Goal: Information Seeking & Learning: Learn about a topic

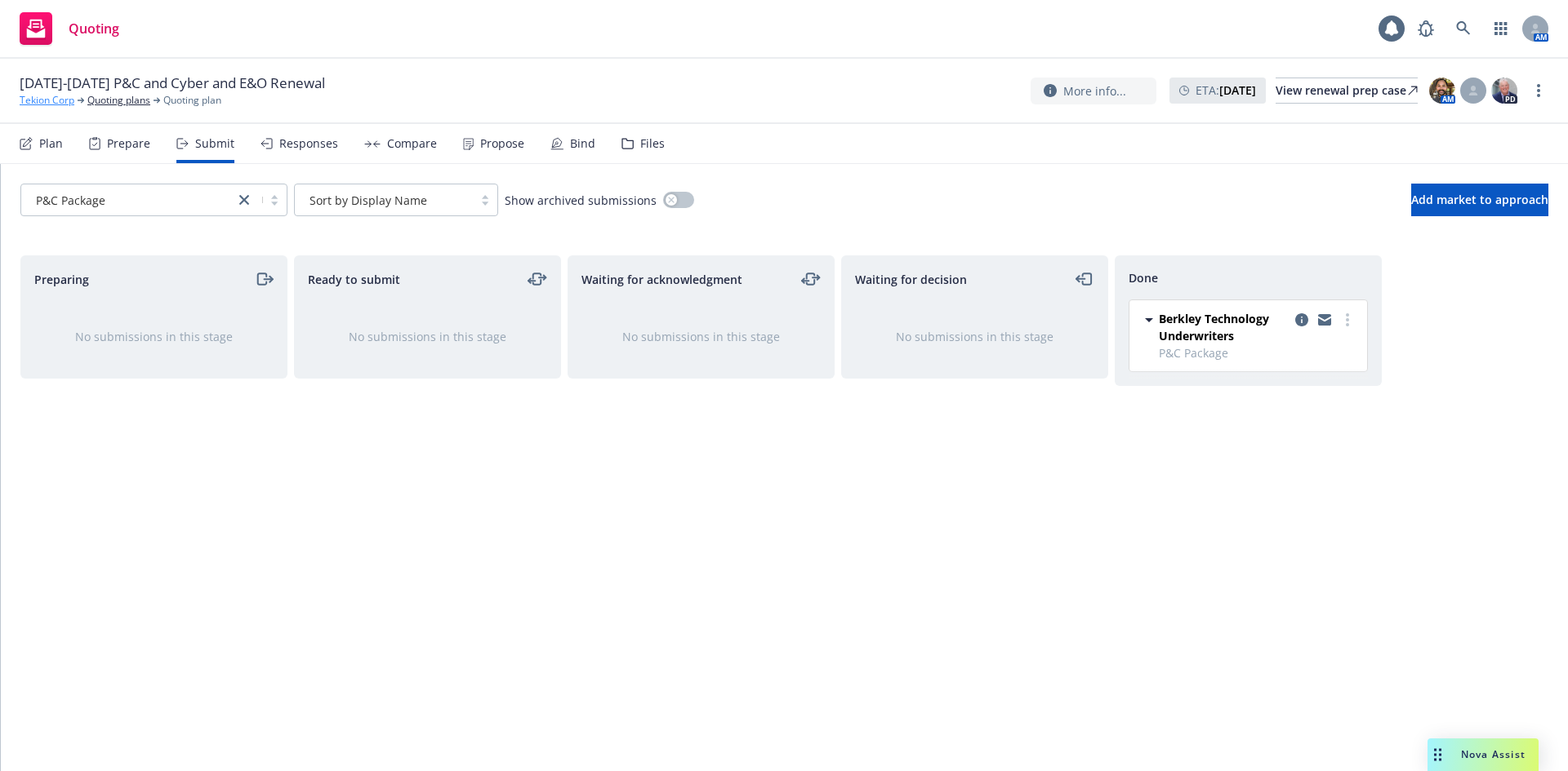
click at [38, 94] on link "Tekion Corp" at bounding box center [46, 100] width 54 height 15
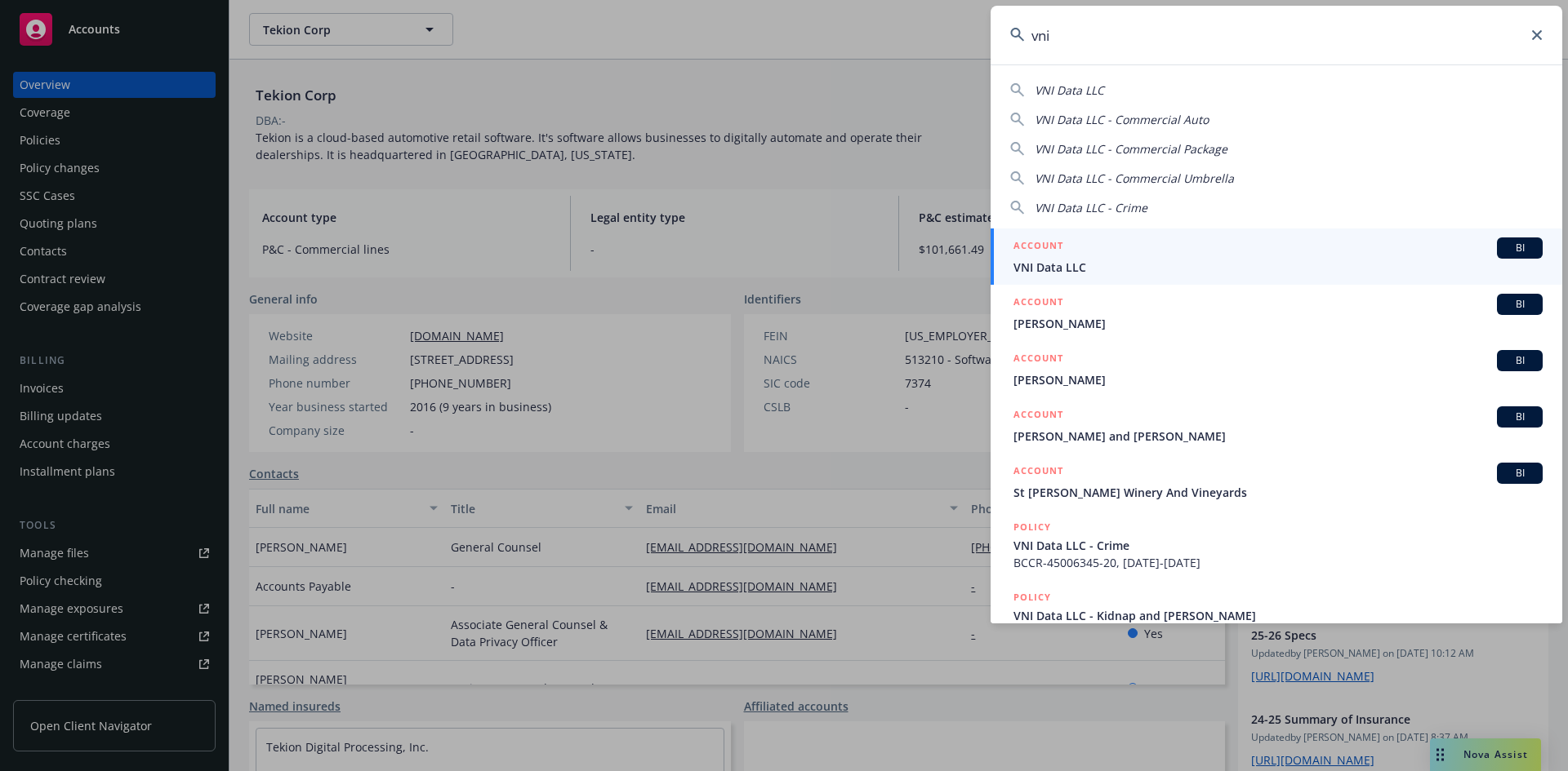
type input "vni"
click at [1509, 251] on span "BI" at bounding box center [1519, 248] width 33 height 15
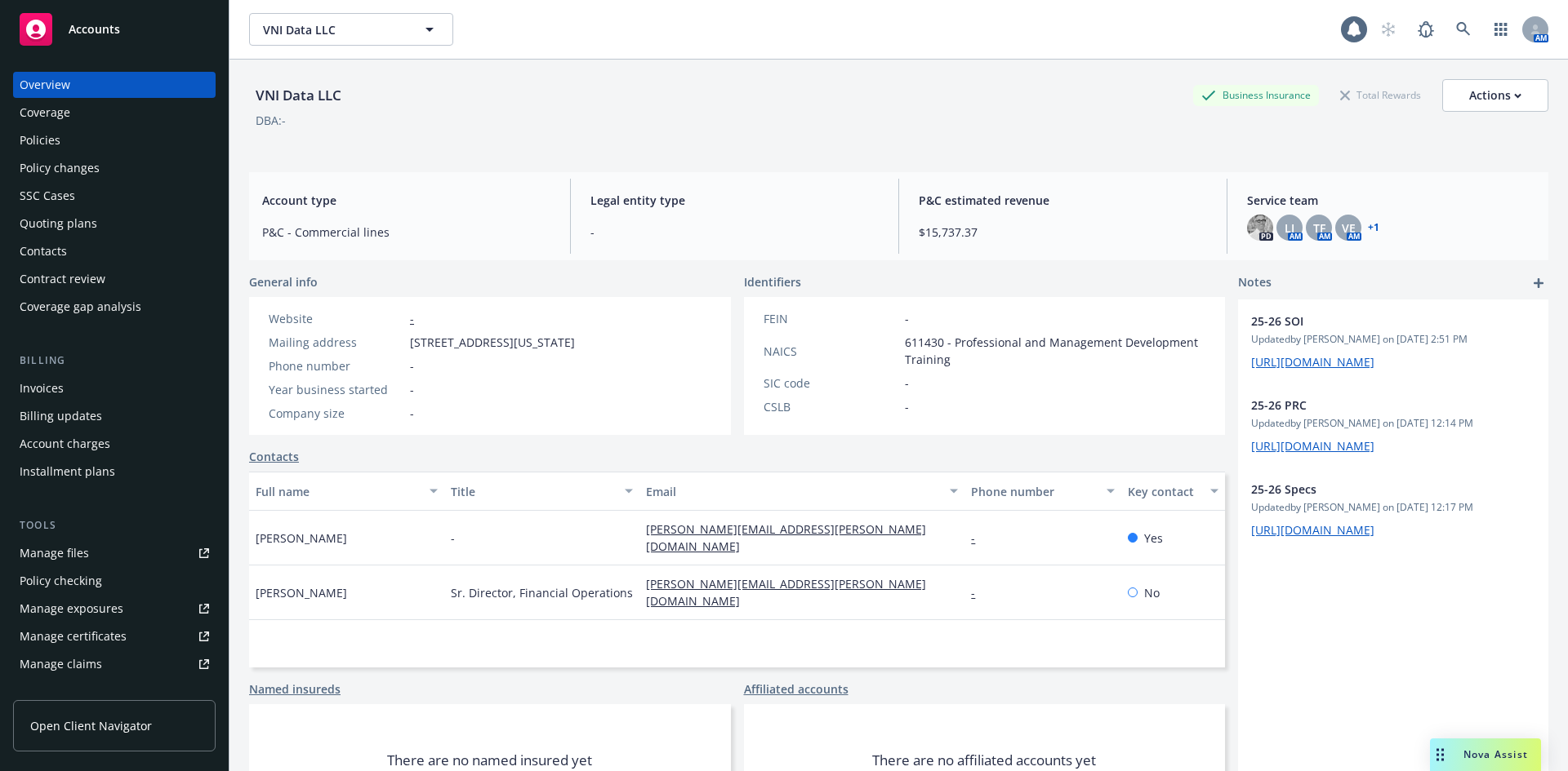
click at [48, 146] on div "Policies" at bounding box center [39, 140] width 41 height 26
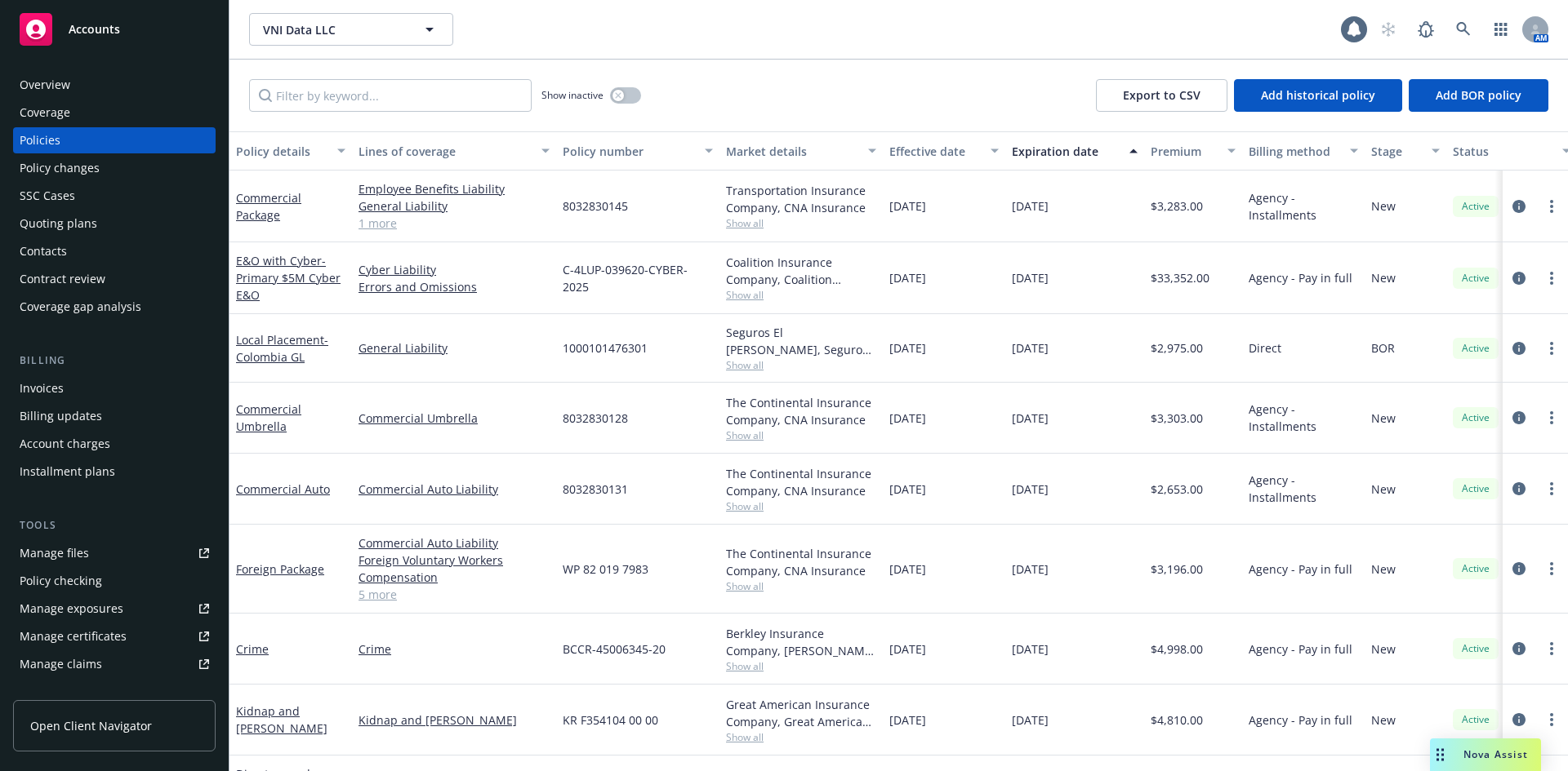
scroll to position [133, 0]
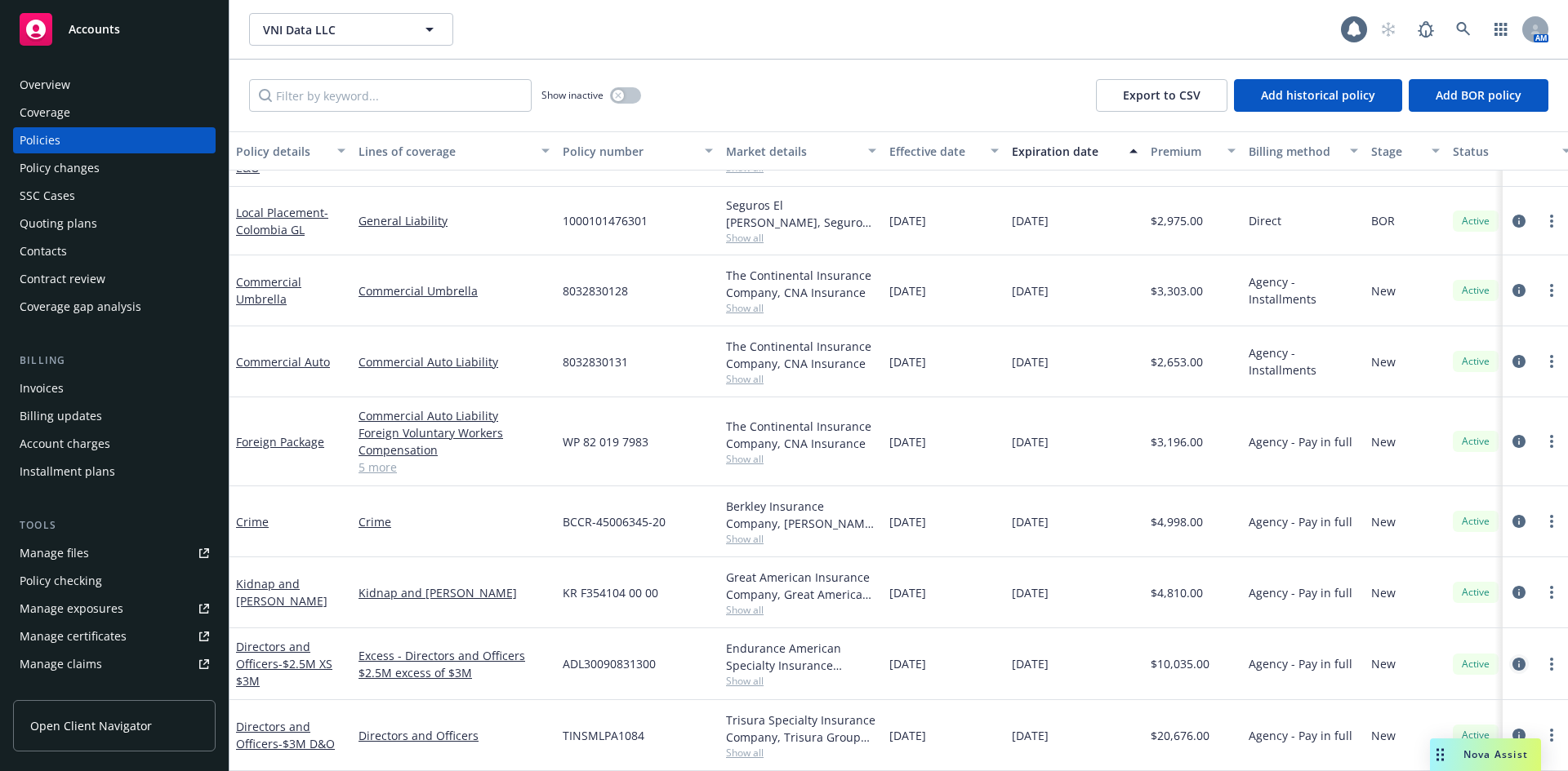
click at [1512, 658] on icon "circleInformation" at bounding box center [1519, 665] width 13 height 13
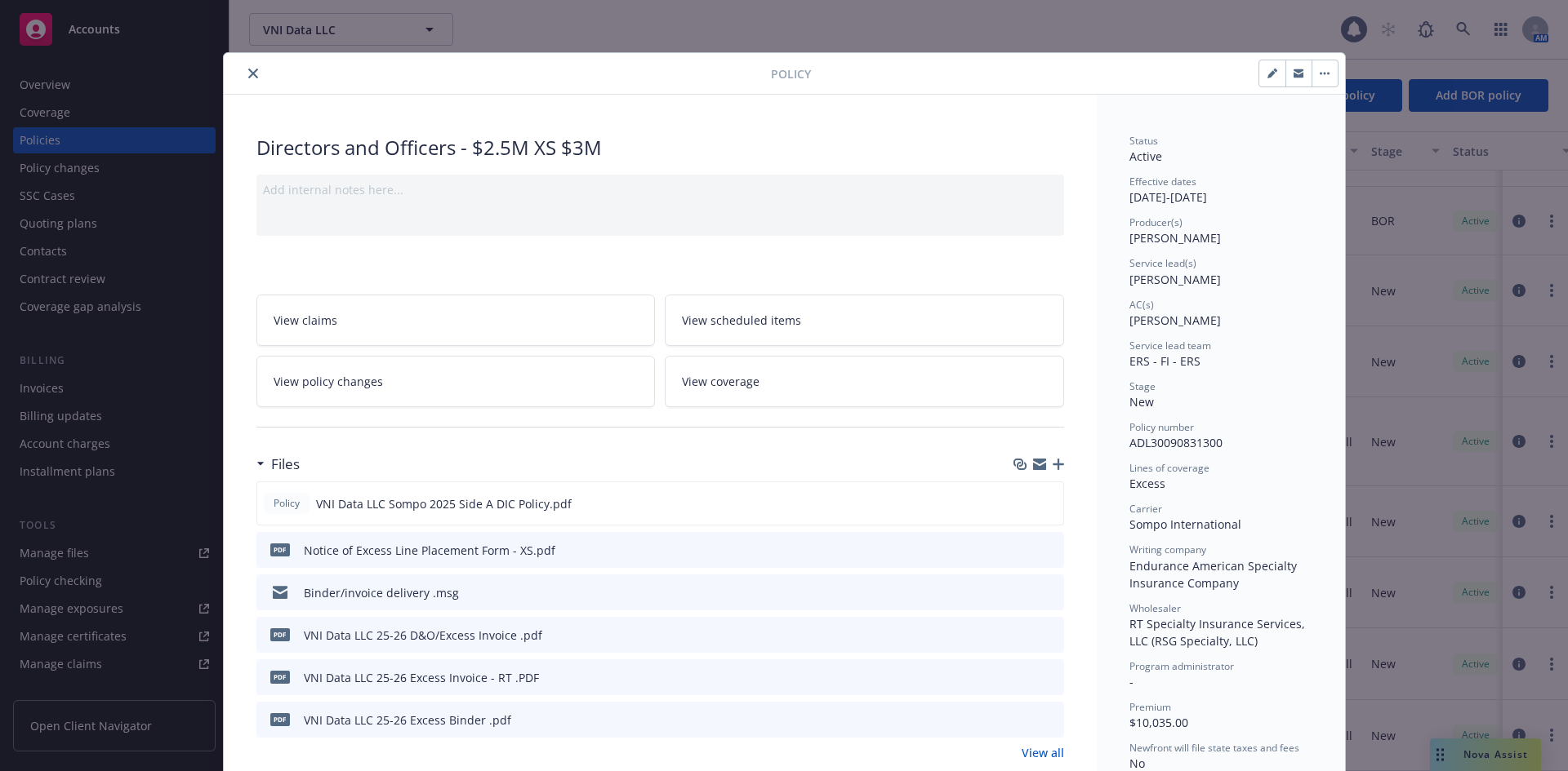
click at [249, 76] on icon "close" at bounding box center [254, 74] width 10 height 10
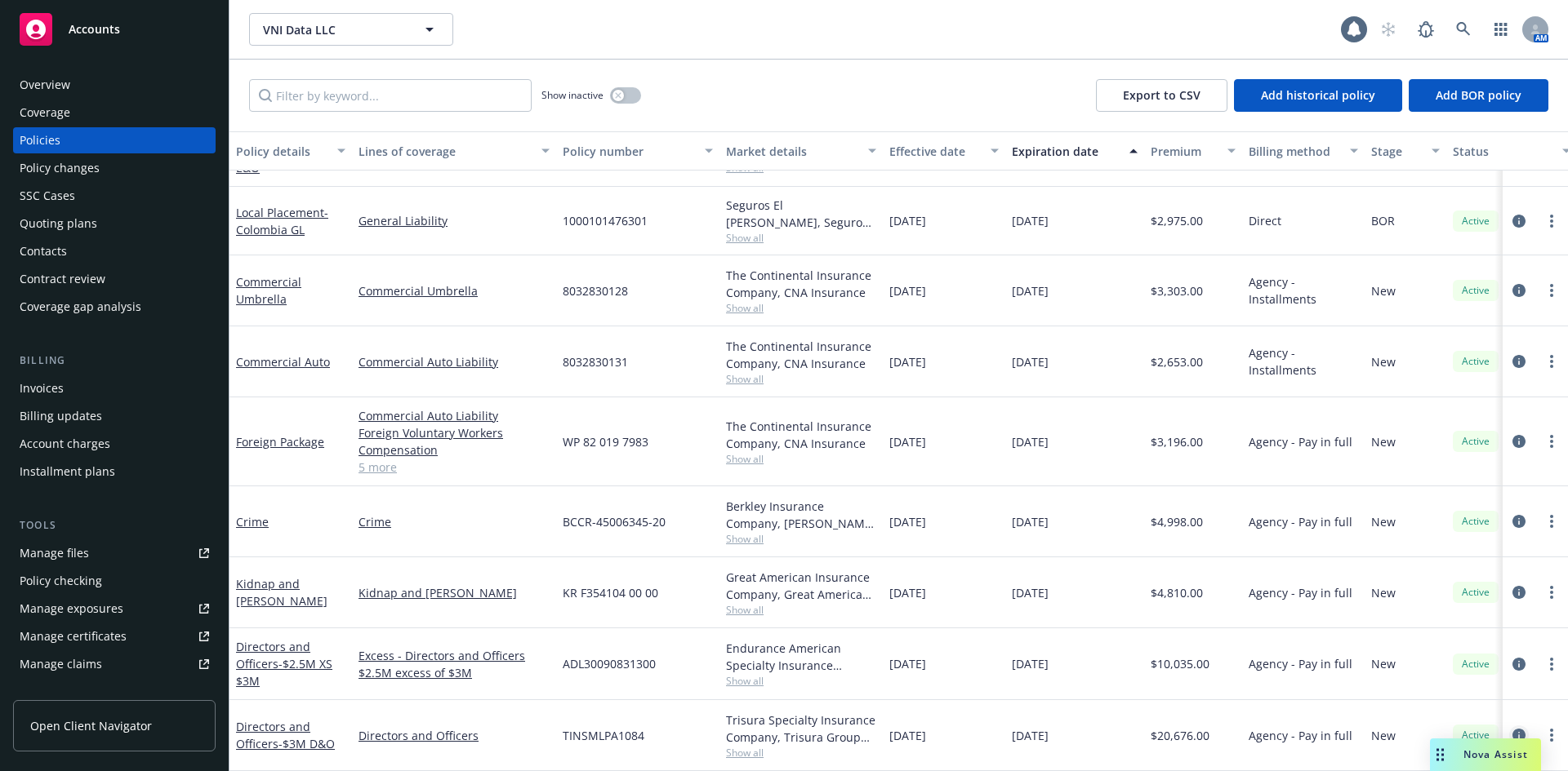
click at [1512, 729] on icon "circleInformation" at bounding box center [1519, 736] width 13 height 13
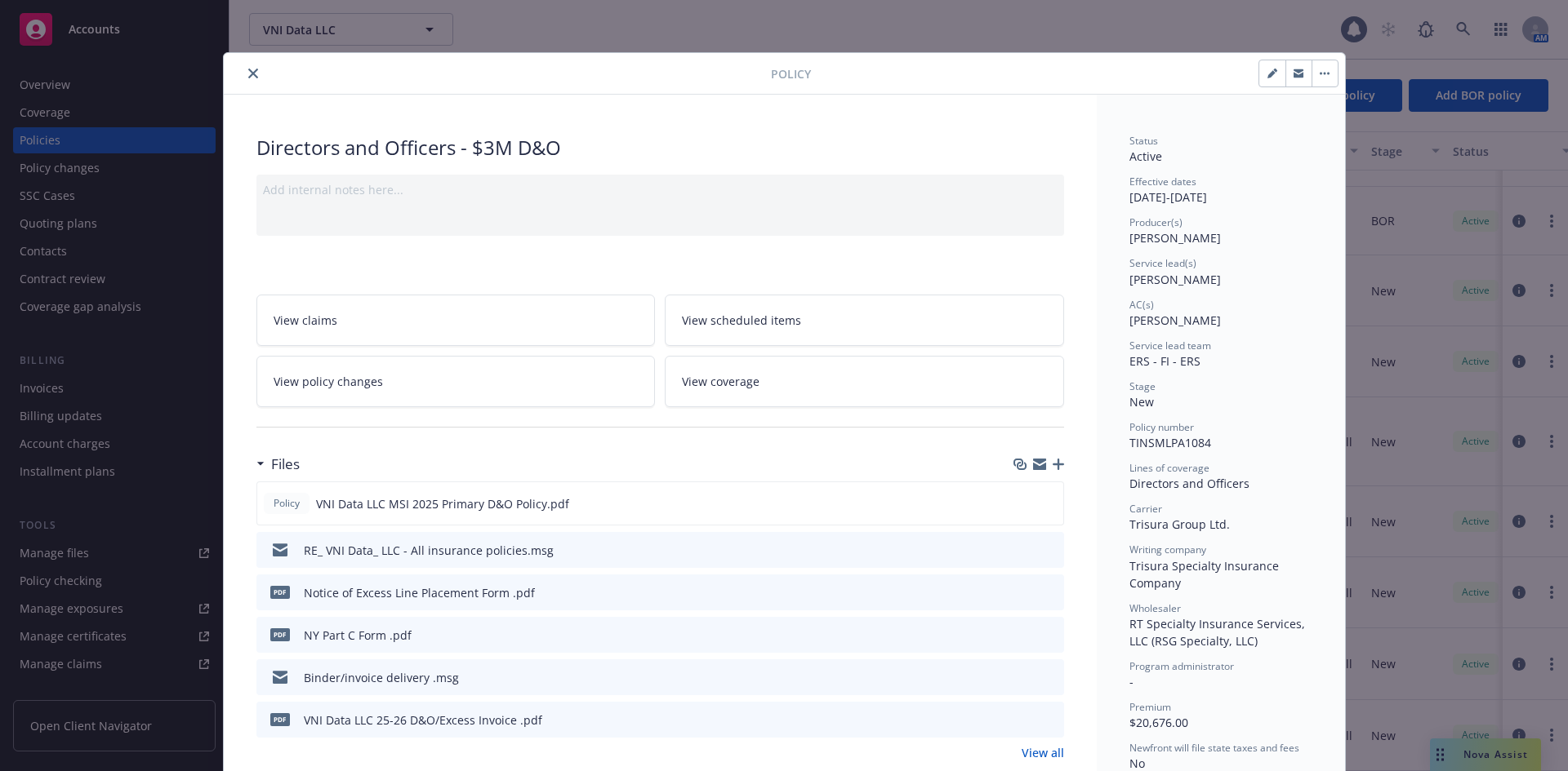
drag, startPoint x: 246, startPoint y: 75, endPoint x: 269, endPoint y: 127, distance: 56.9
click at [249, 75] on icon "close" at bounding box center [254, 74] width 10 height 10
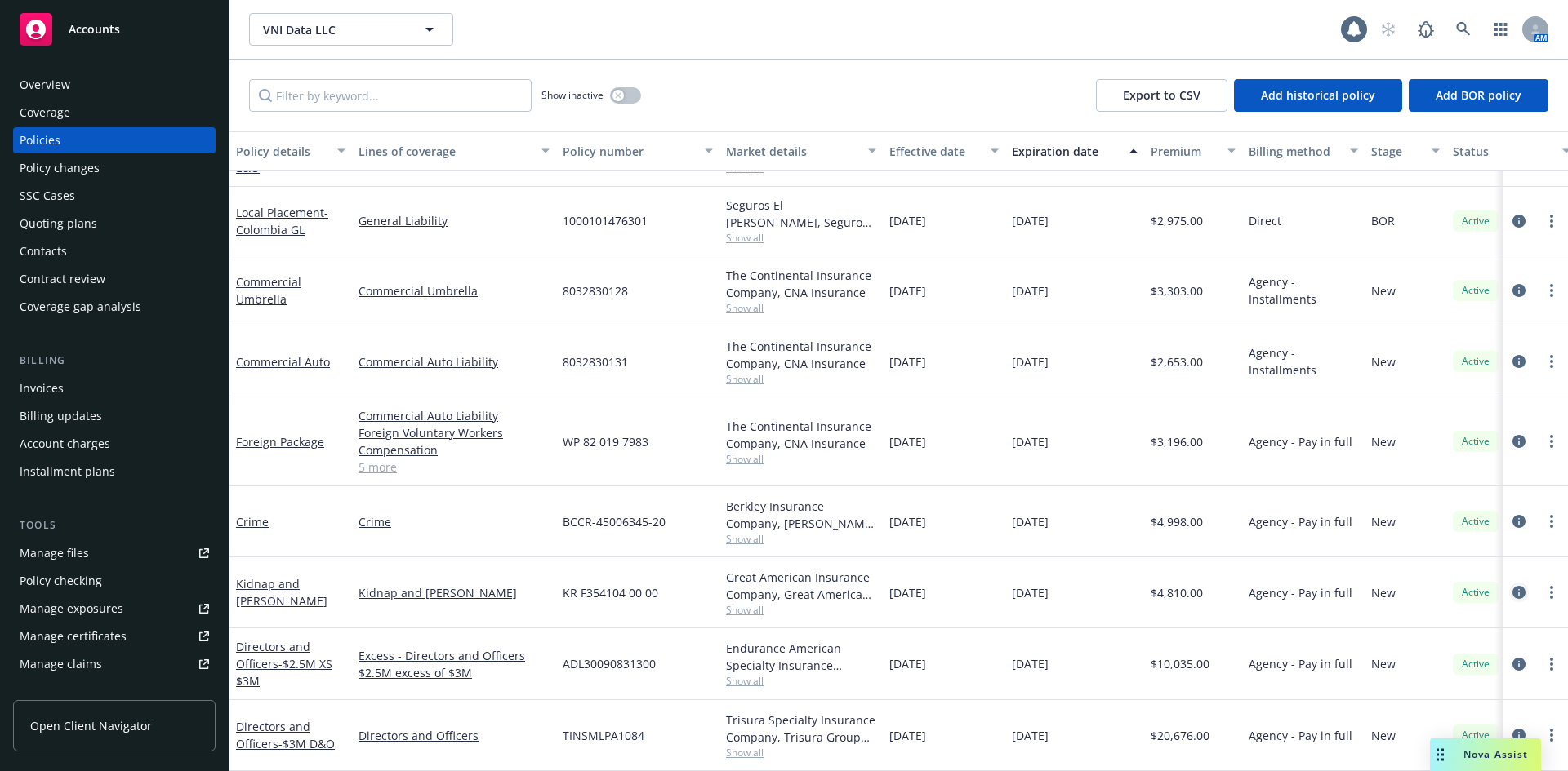
click at [1512, 586] on icon "circleInformation" at bounding box center [1519, 593] width 13 height 13
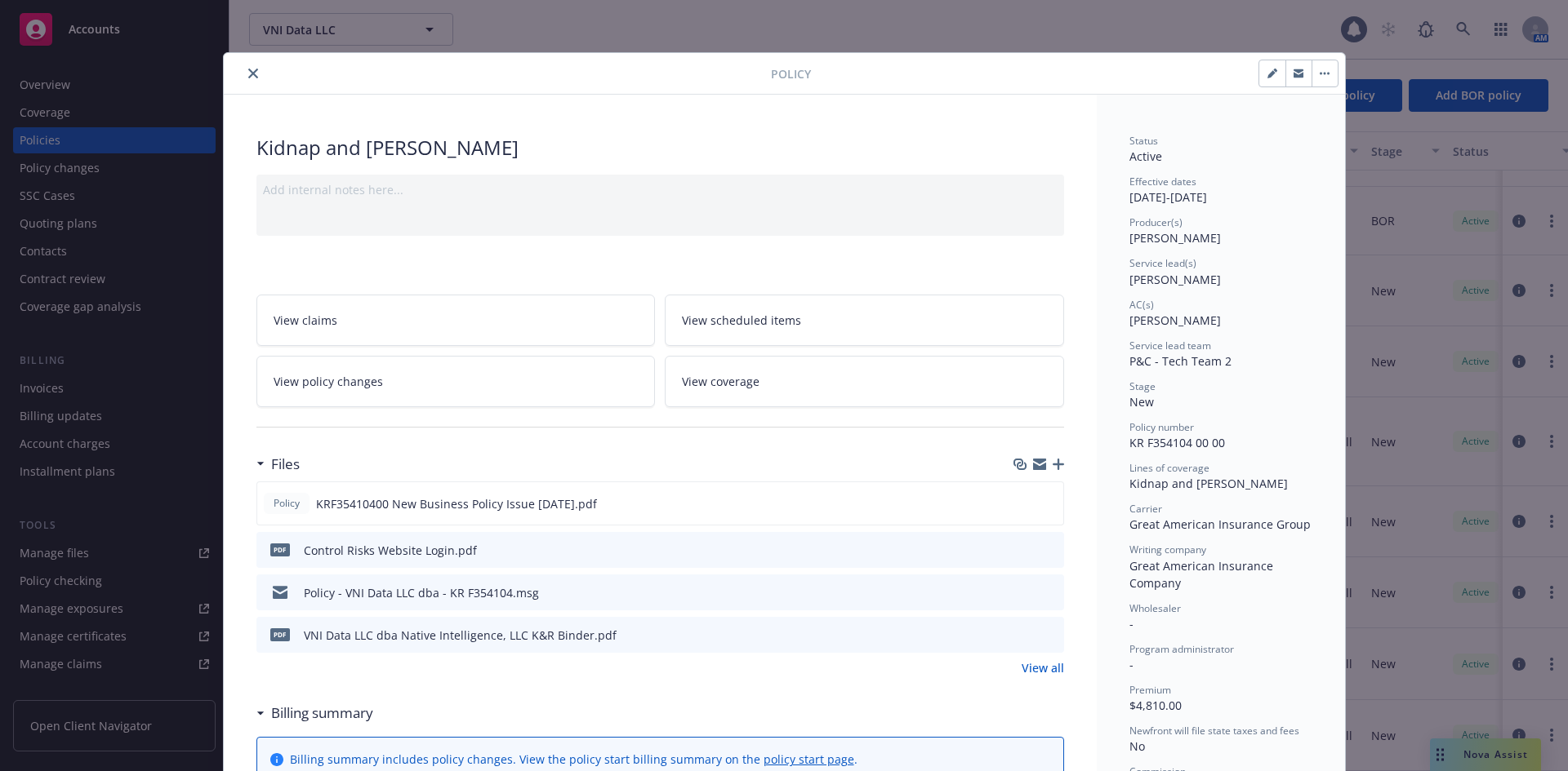
click at [249, 73] on icon "close" at bounding box center [254, 74] width 10 height 10
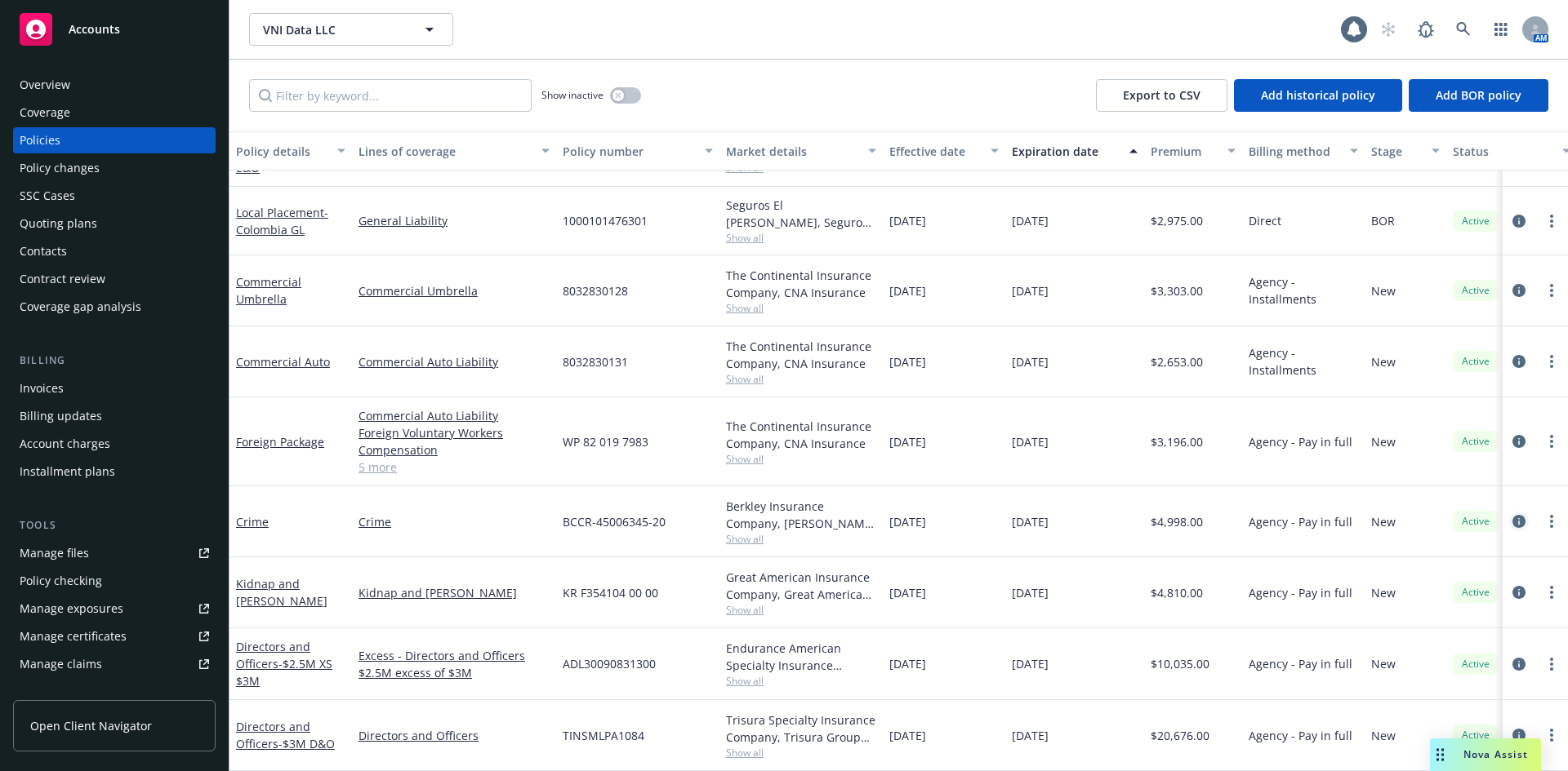
click at [1512, 515] on icon "circleInformation" at bounding box center [1519, 522] width 13 height 13
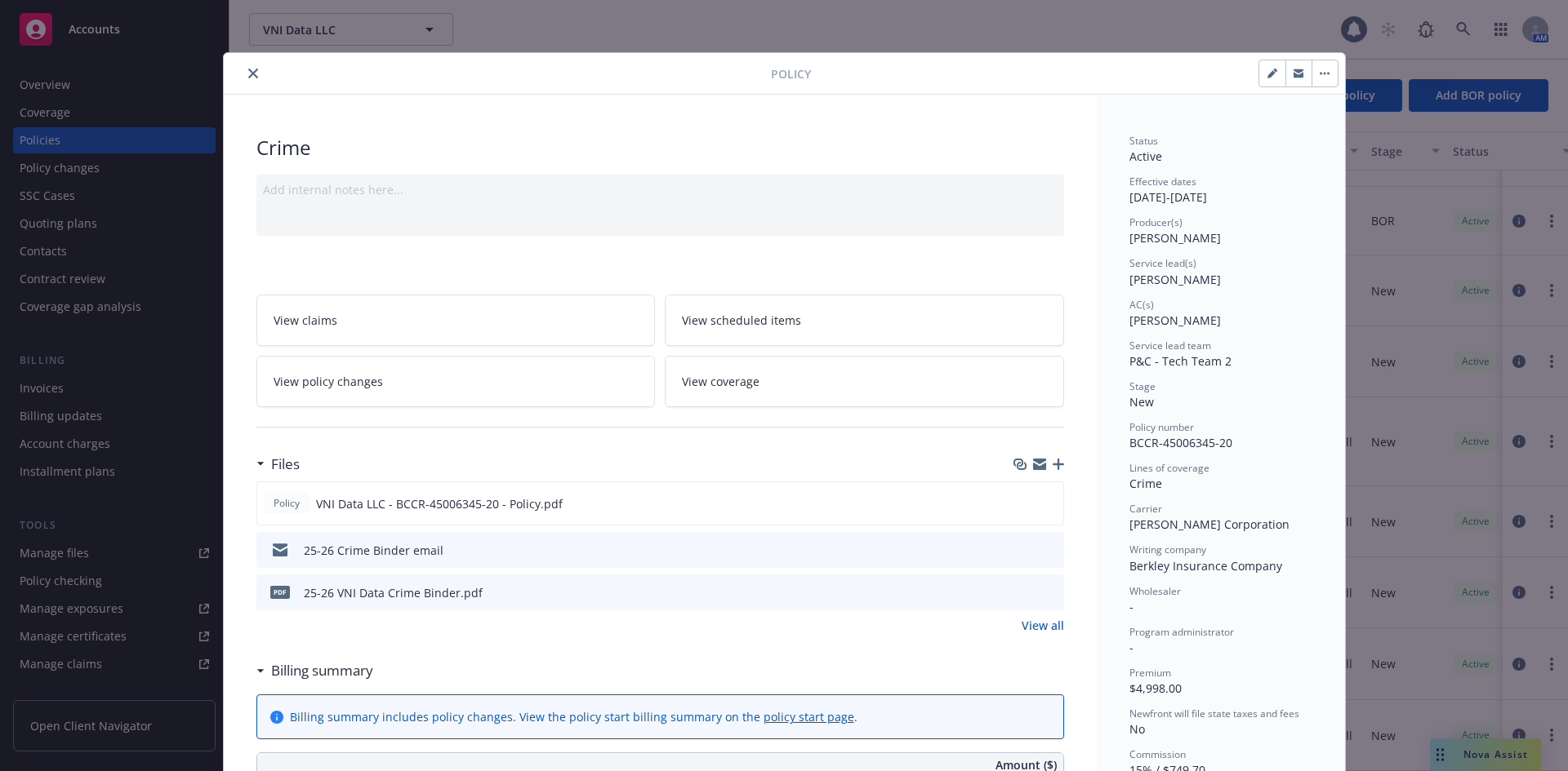
click at [247, 81] on button "close" at bounding box center [253, 73] width 19 height 19
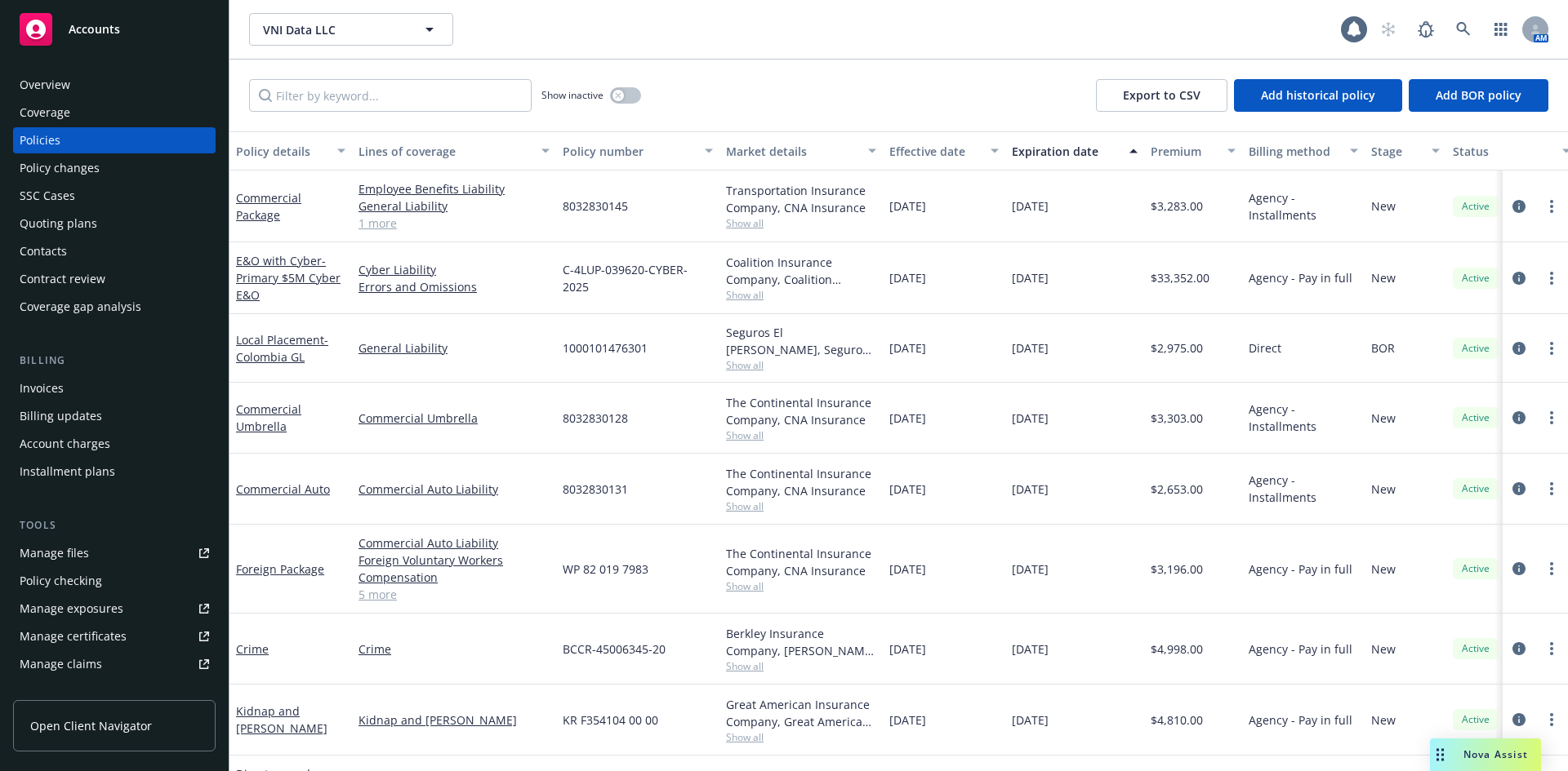
drag, startPoint x: 61, startPoint y: 87, endPoint x: 76, endPoint y: 105, distance: 23.4
click at [61, 87] on div "Overview" at bounding box center [44, 84] width 51 height 26
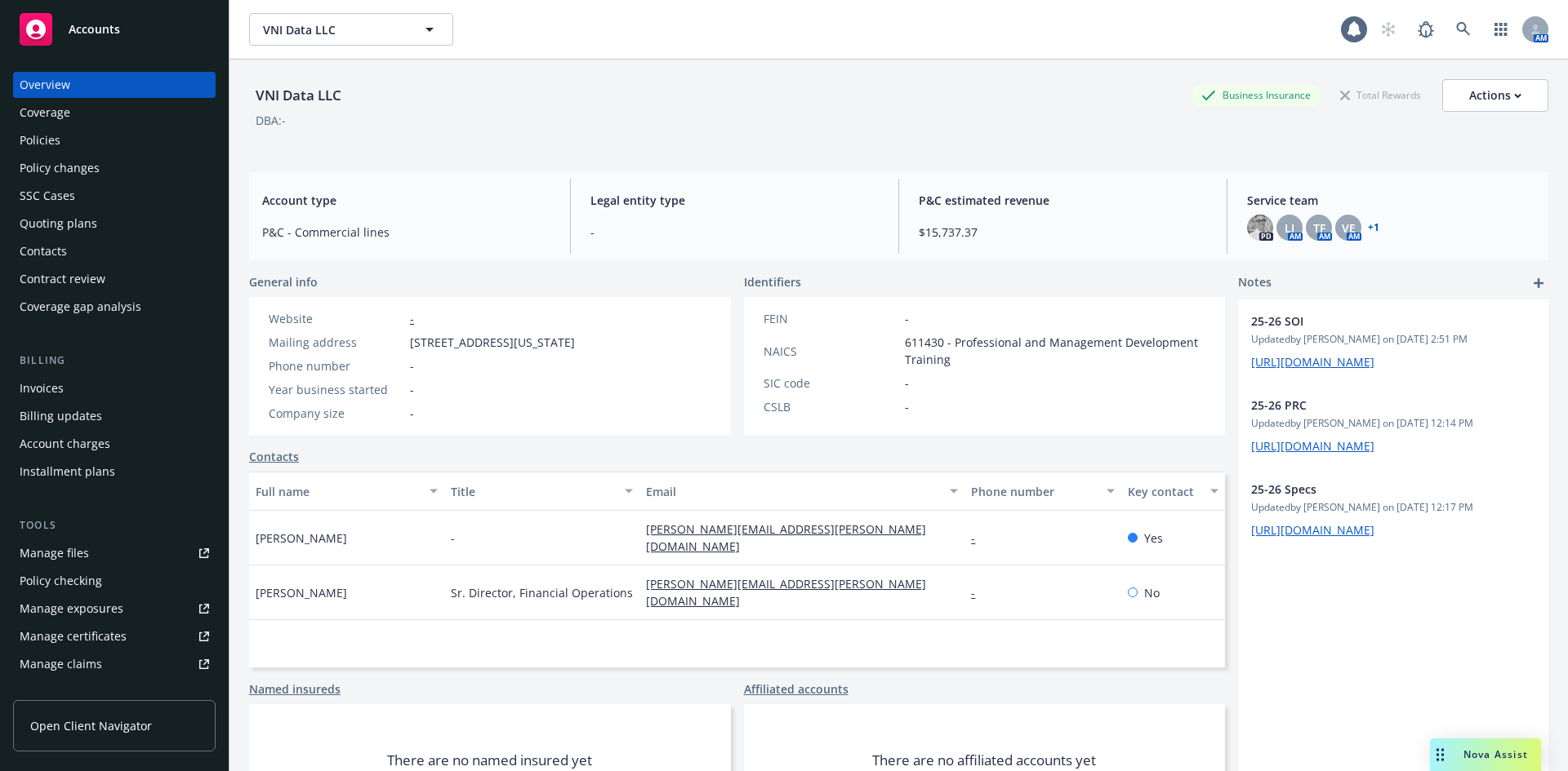
click at [42, 140] on div "Policies" at bounding box center [39, 140] width 41 height 26
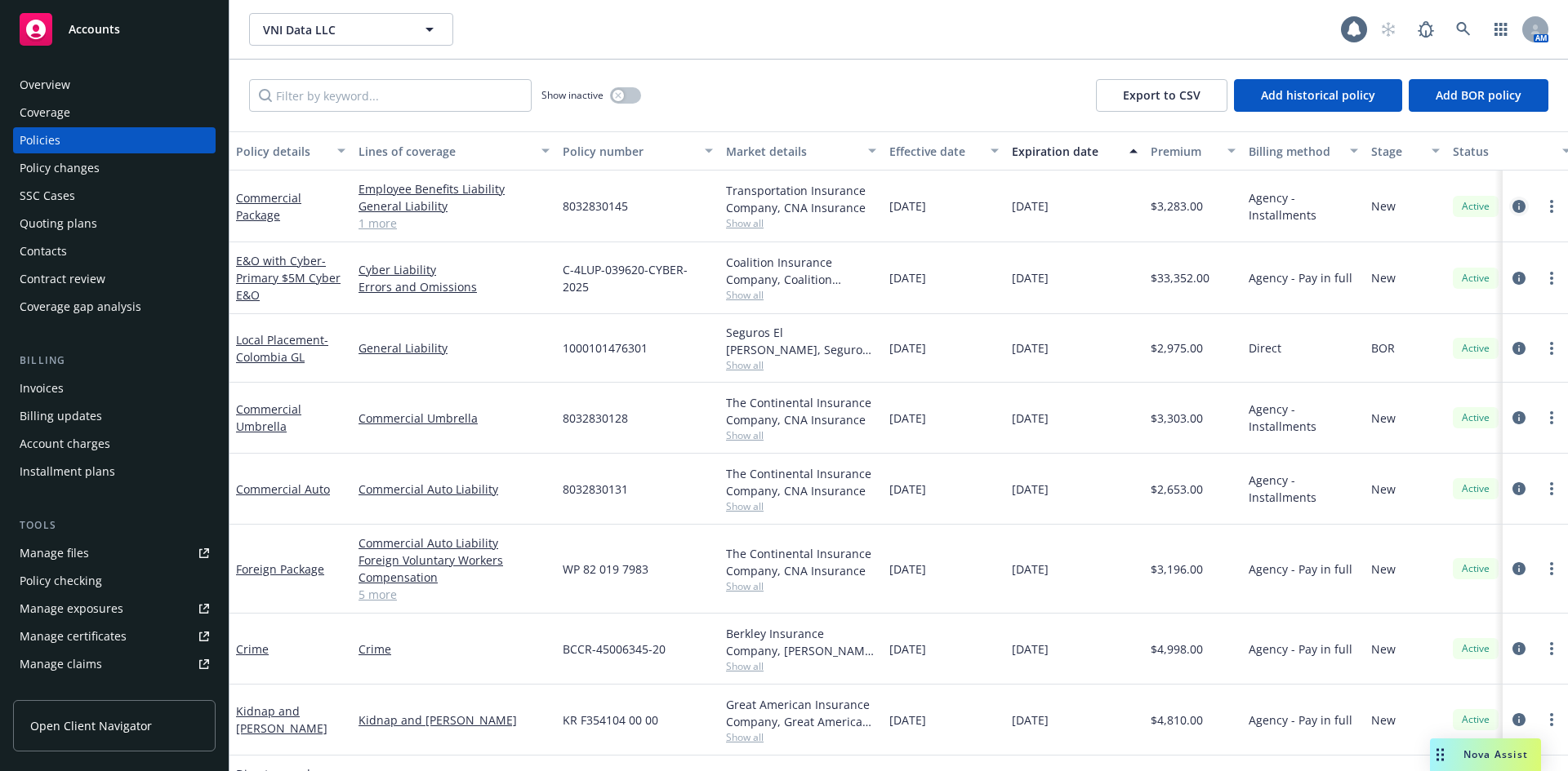
click at [1512, 203] on icon "circleInformation" at bounding box center [1519, 207] width 13 height 13
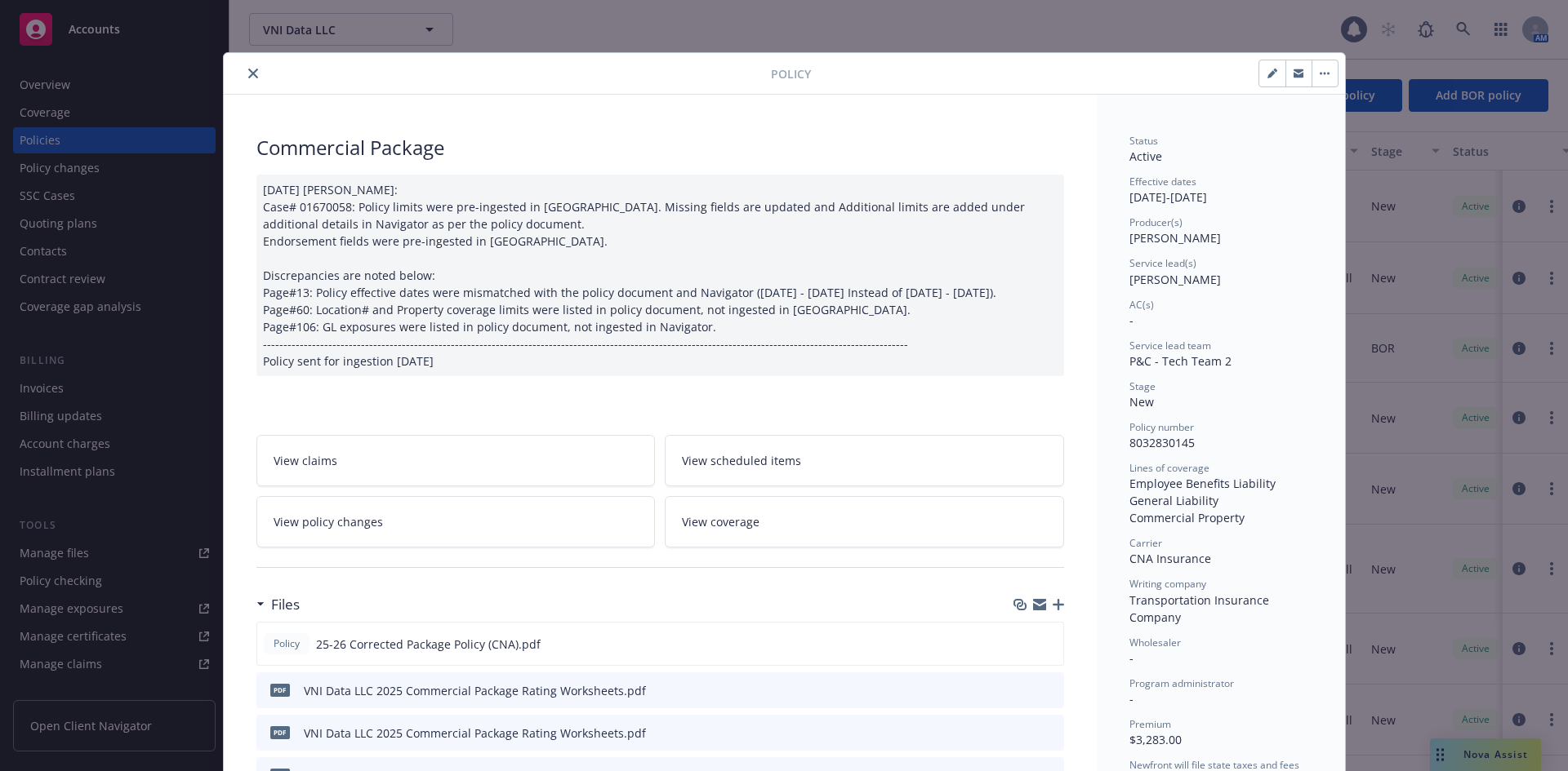
drag, startPoint x: 242, startPoint y: 69, endPoint x: 262, endPoint y: 89, distance: 28.3
click at [249, 69] on icon "close" at bounding box center [254, 74] width 10 height 10
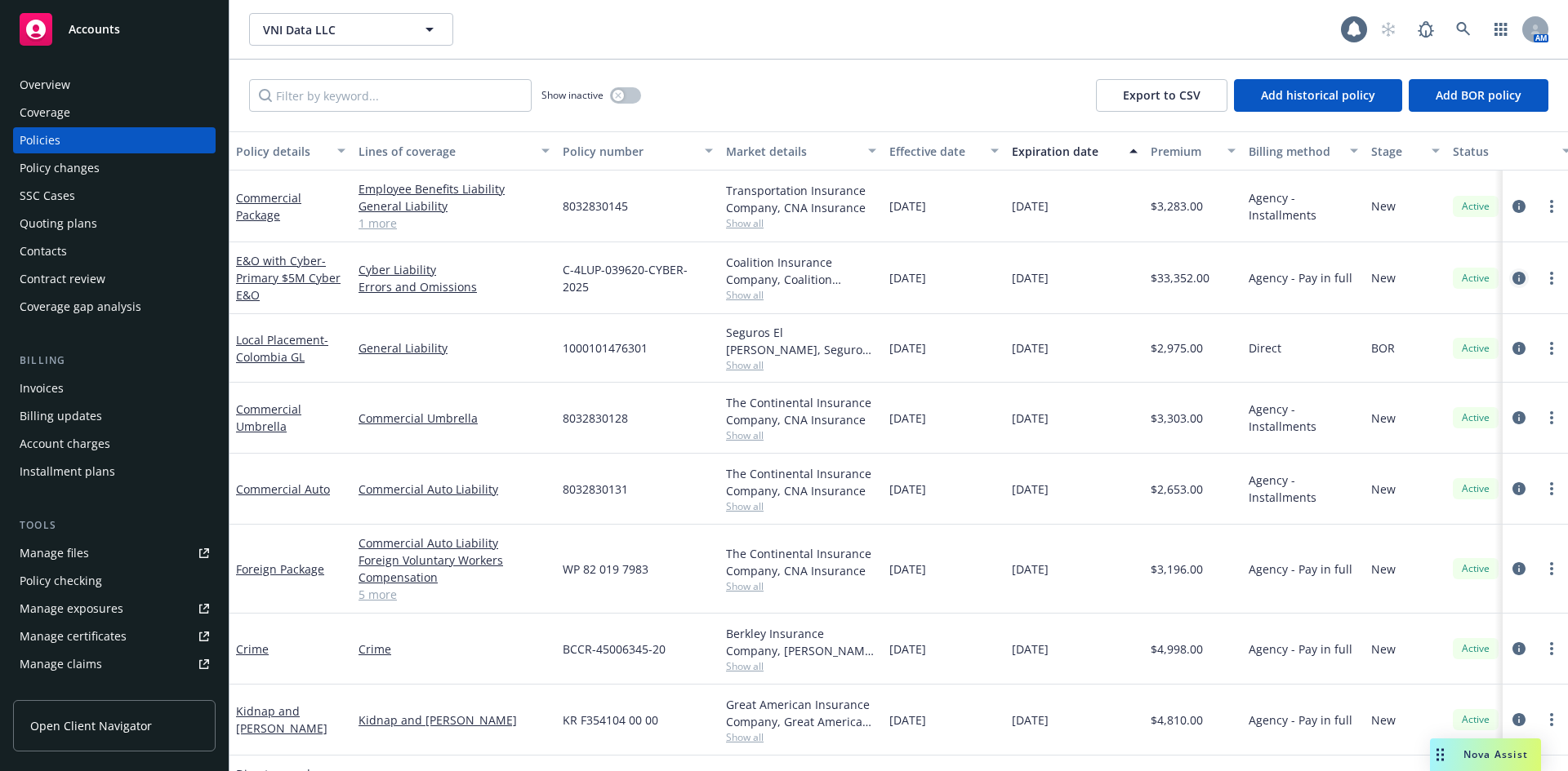
click at [1512, 278] on icon "circleInformation" at bounding box center [1519, 278] width 13 height 13
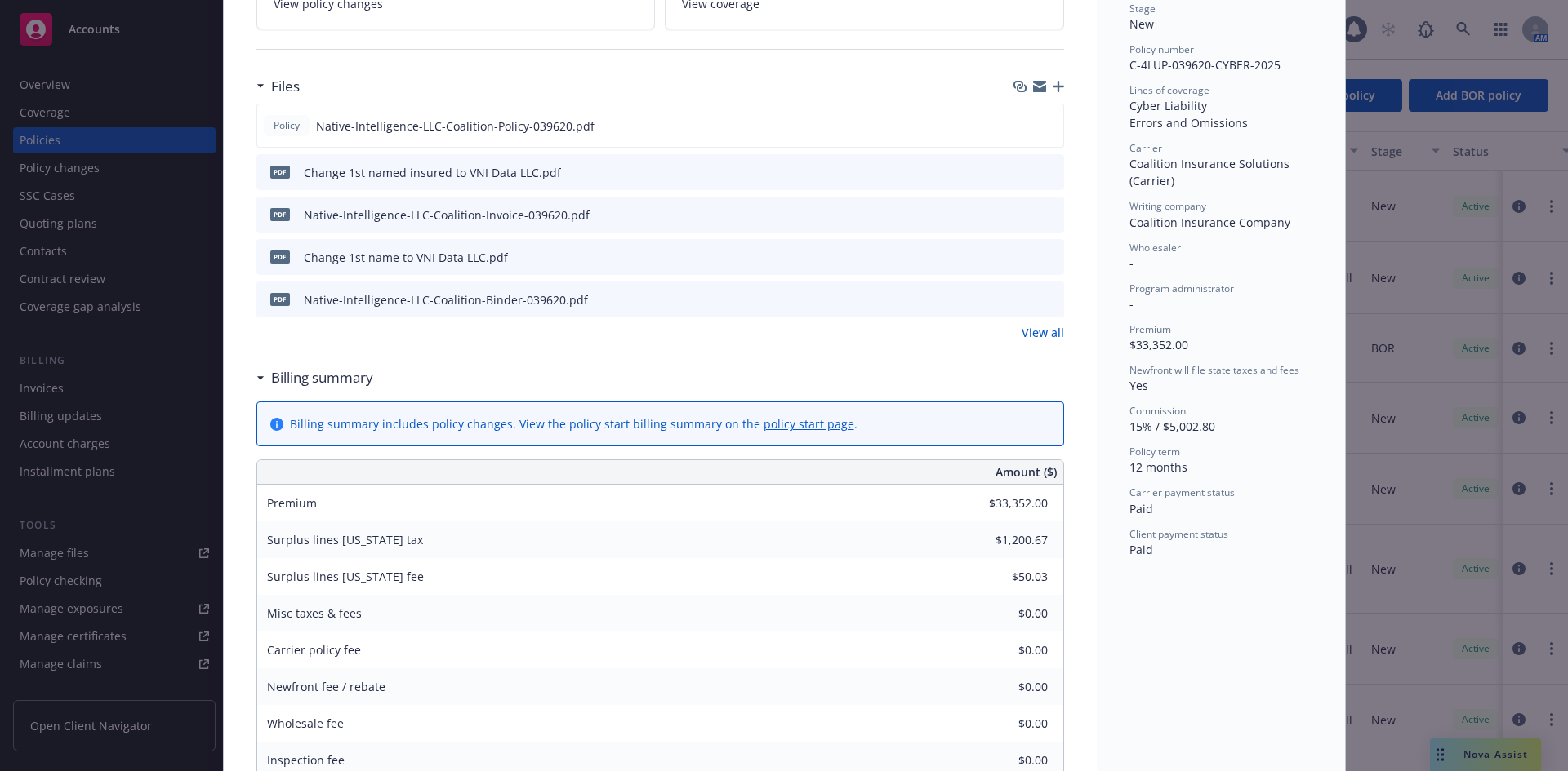
scroll to position [381, 0]
click at [1429, 186] on div "Policy E&O with Cyber - Primary $5M Cyber E&O Add internal notes here... View c…" at bounding box center [784, 386] width 1568 height 771
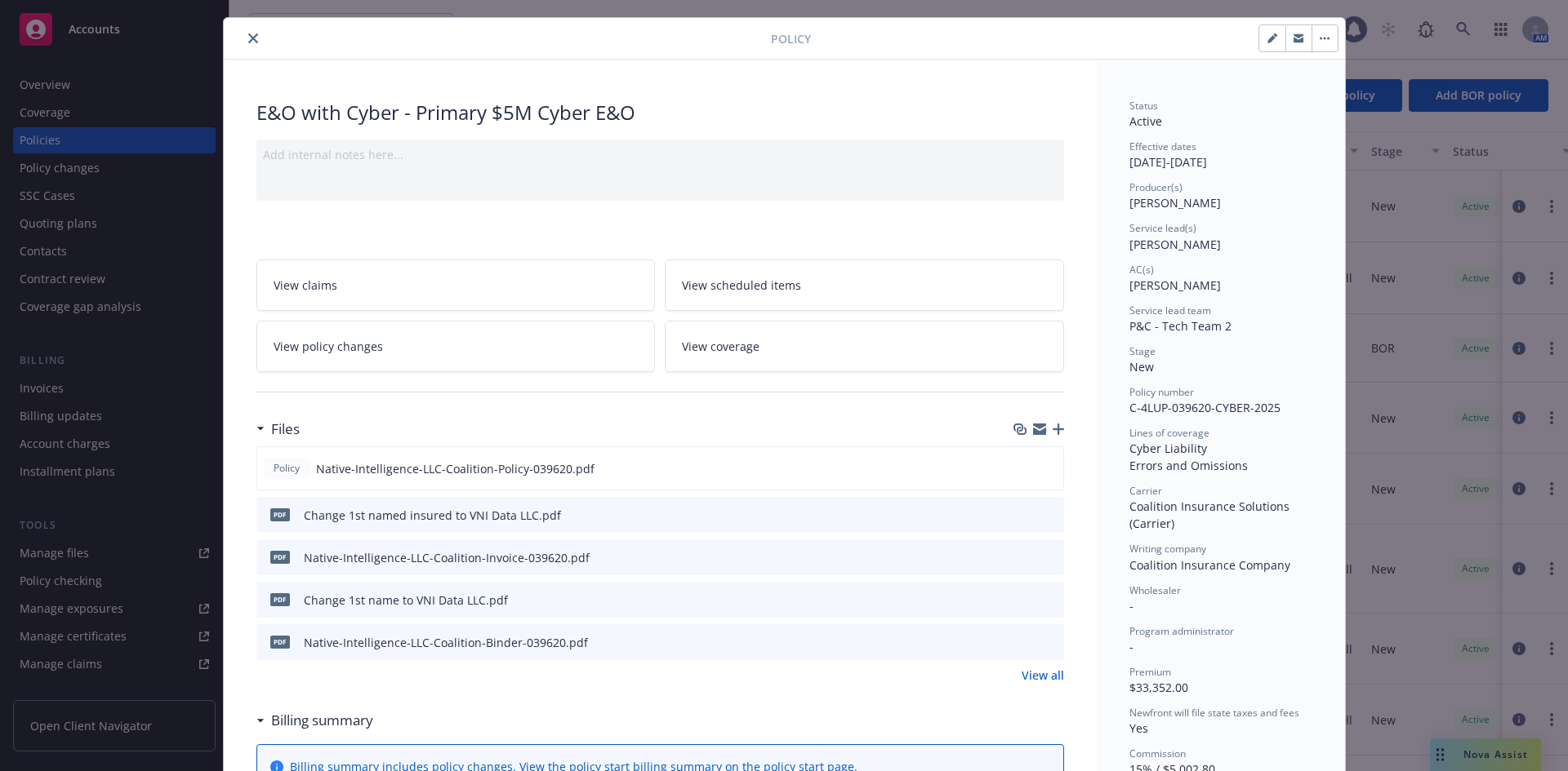
scroll to position [0, 0]
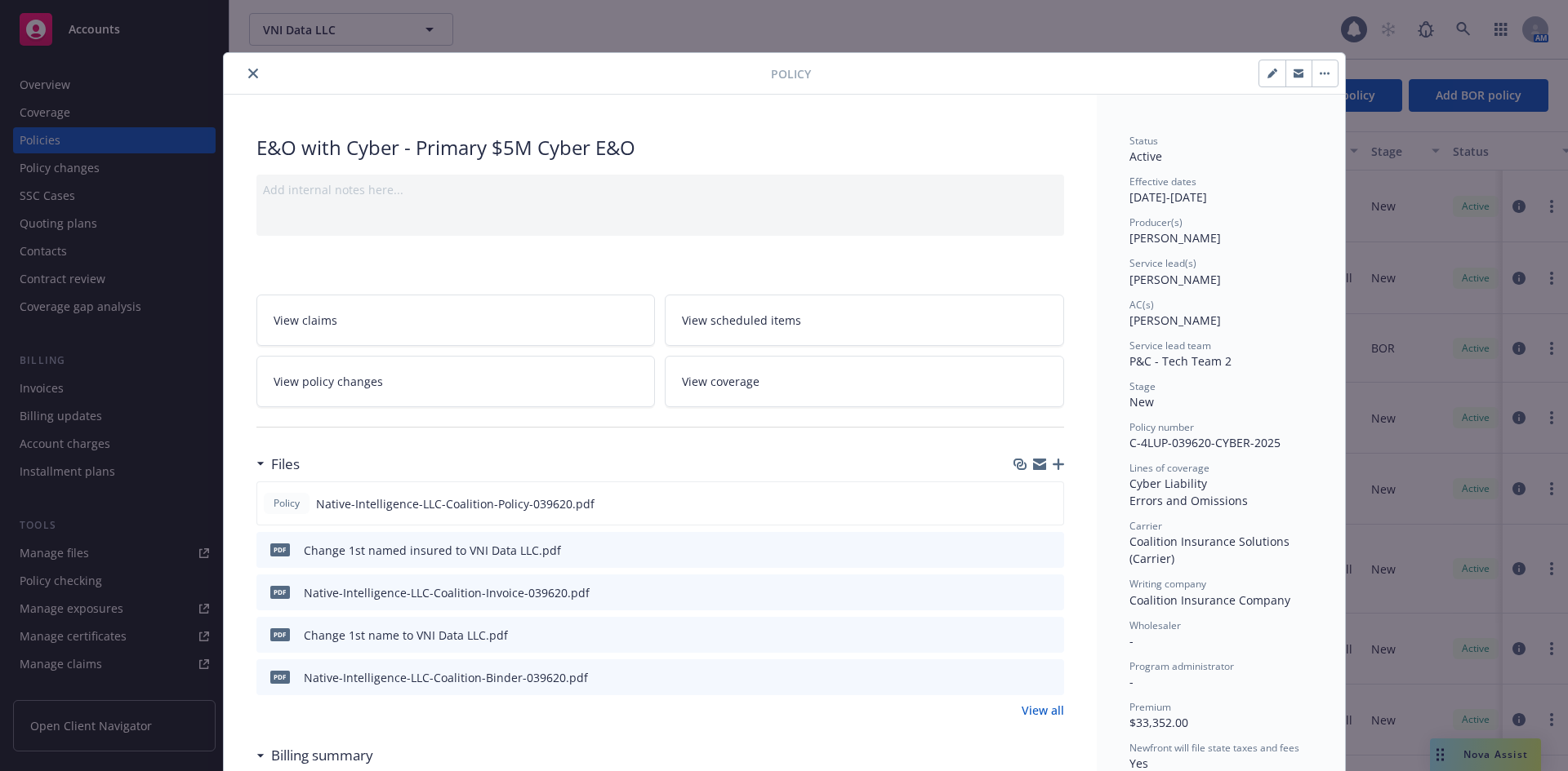
click at [249, 75] on icon "close" at bounding box center [254, 74] width 10 height 10
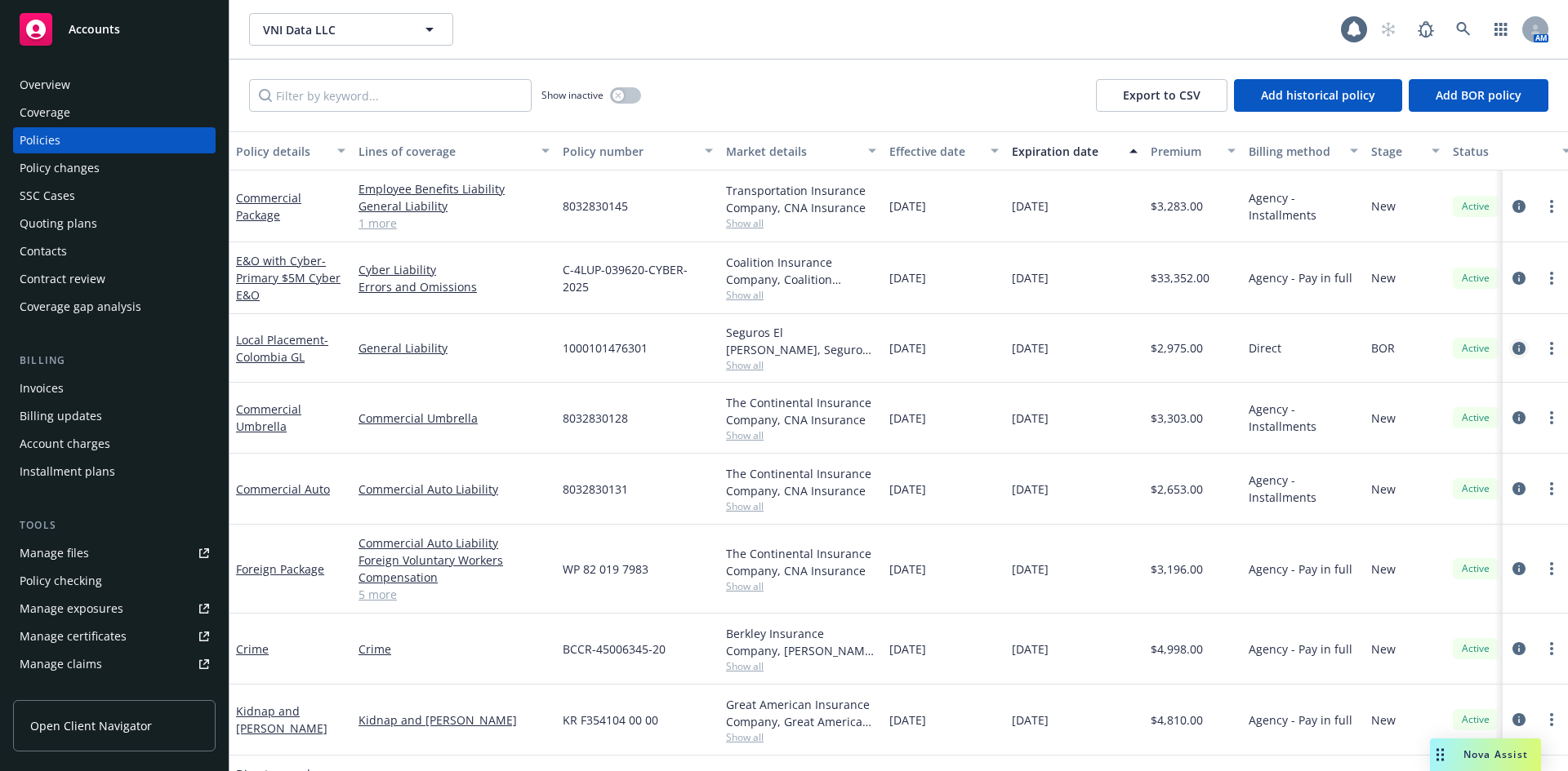
click at [1512, 348] on icon "circleInformation" at bounding box center [1519, 349] width 13 height 13
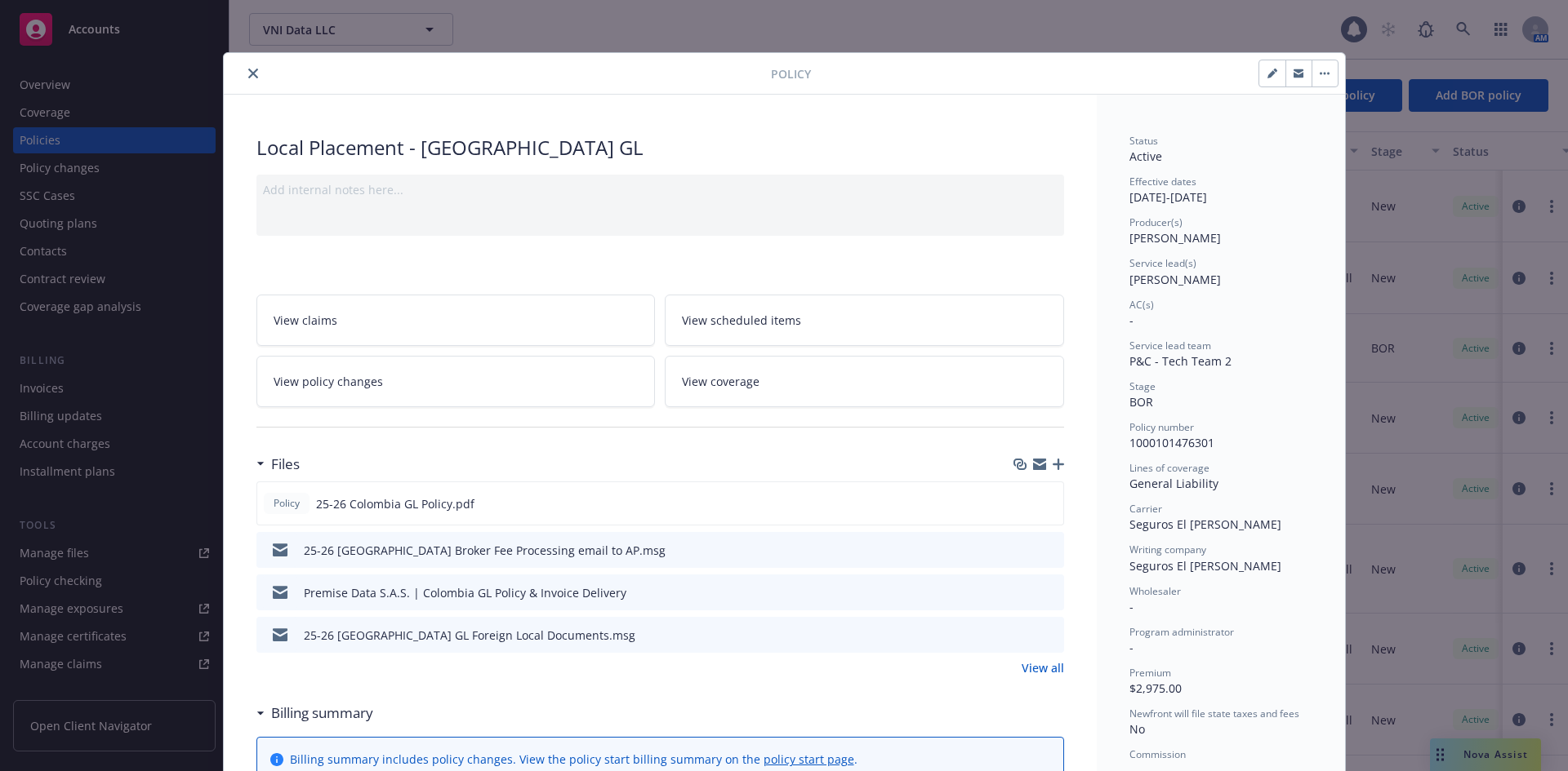
click at [249, 75] on icon "close" at bounding box center [254, 74] width 10 height 10
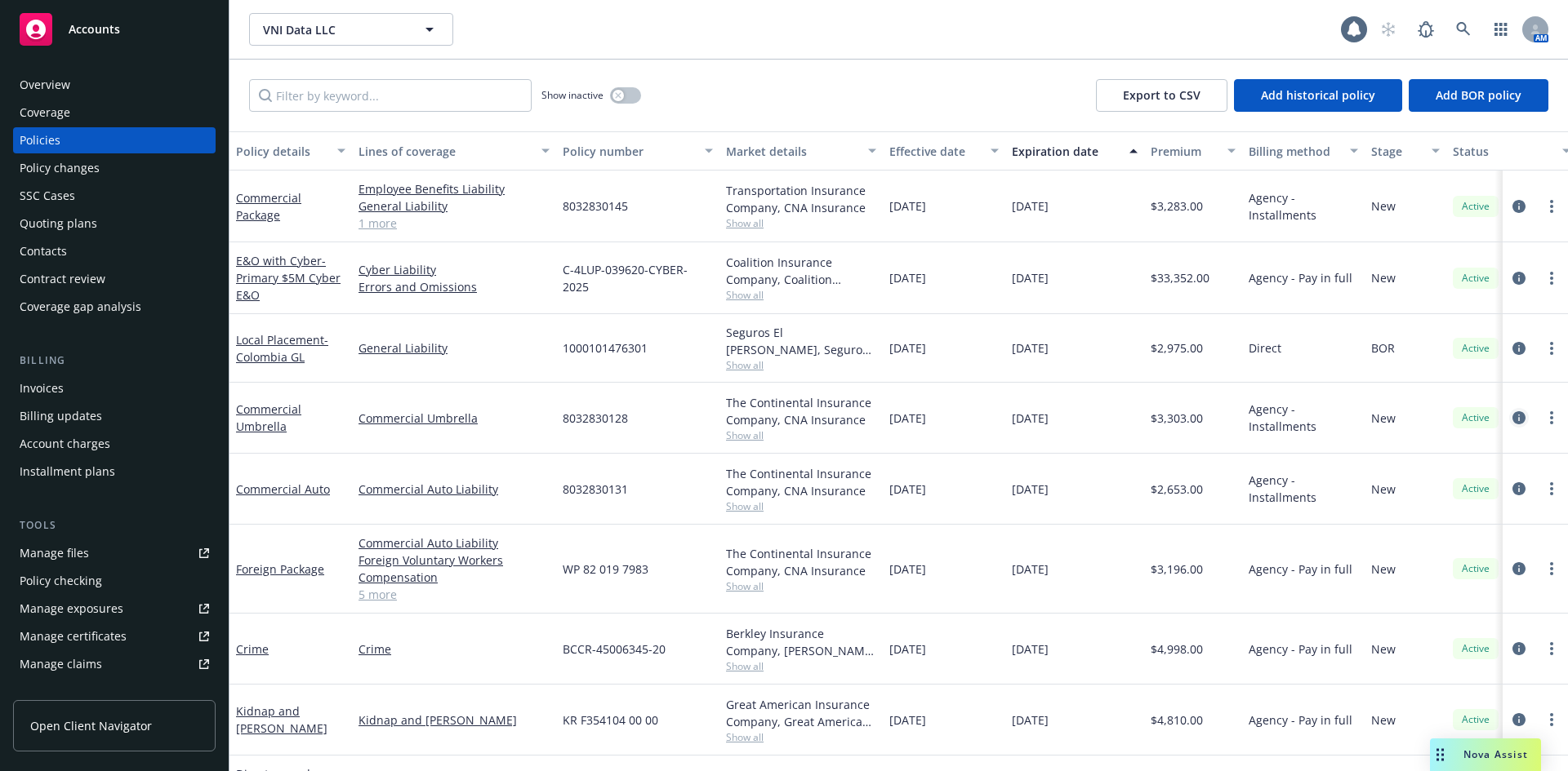
click at [1512, 416] on icon "circleInformation" at bounding box center [1519, 418] width 13 height 13
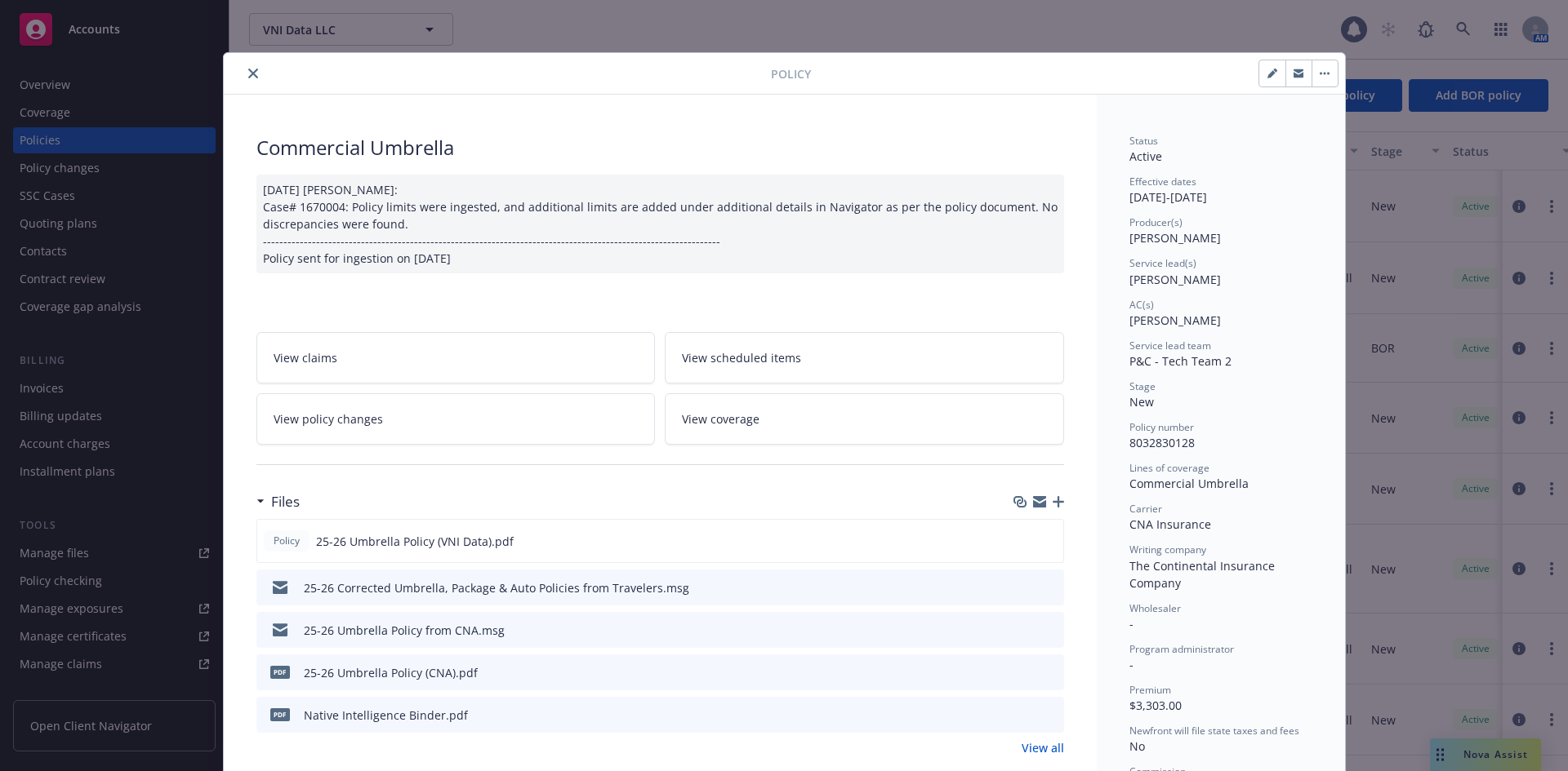
click at [243, 71] on button "close" at bounding box center [253, 73] width 19 height 19
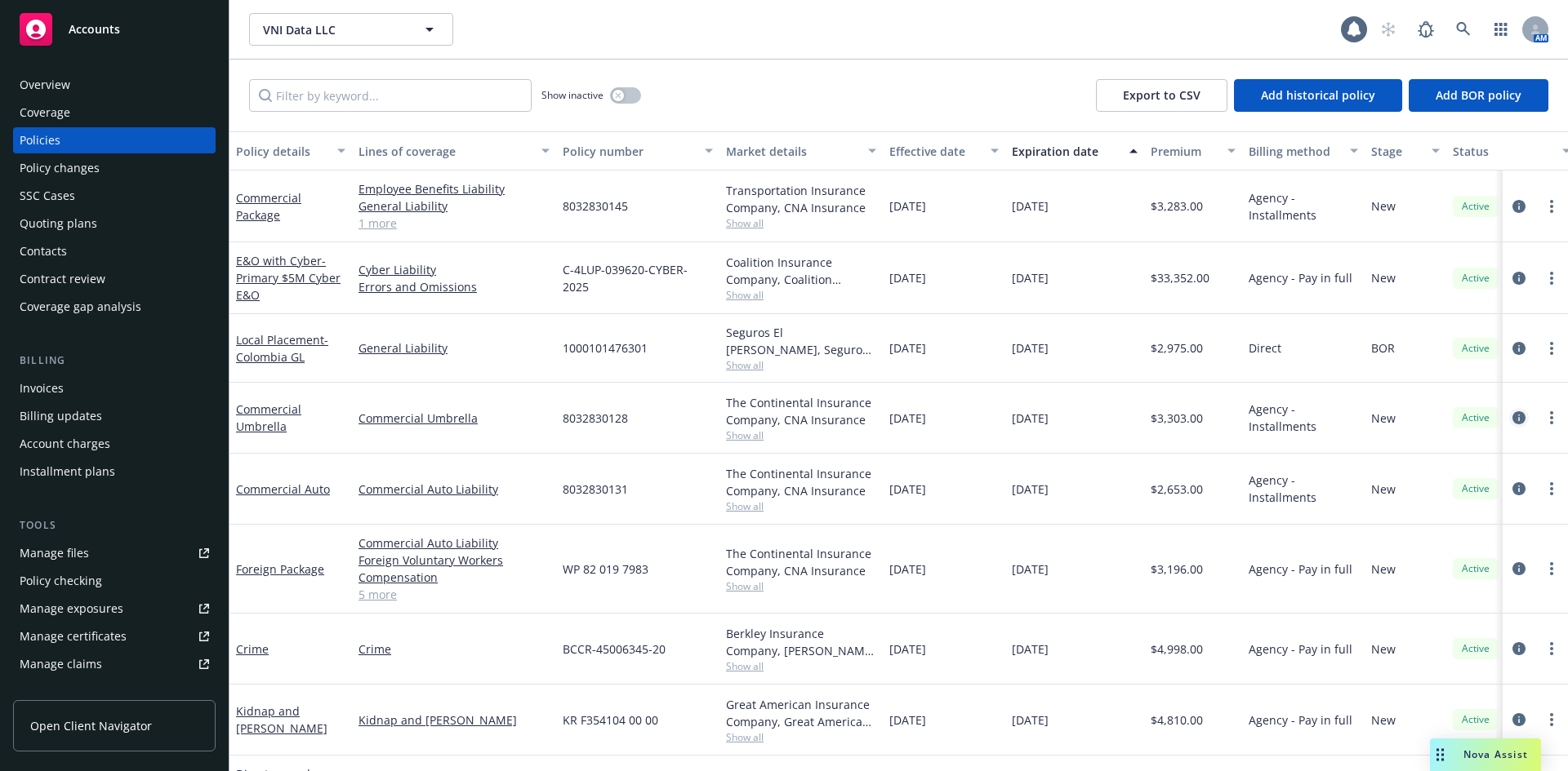
click at [1512, 418] on icon "circleInformation" at bounding box center [1519, 418] width 13 height 13
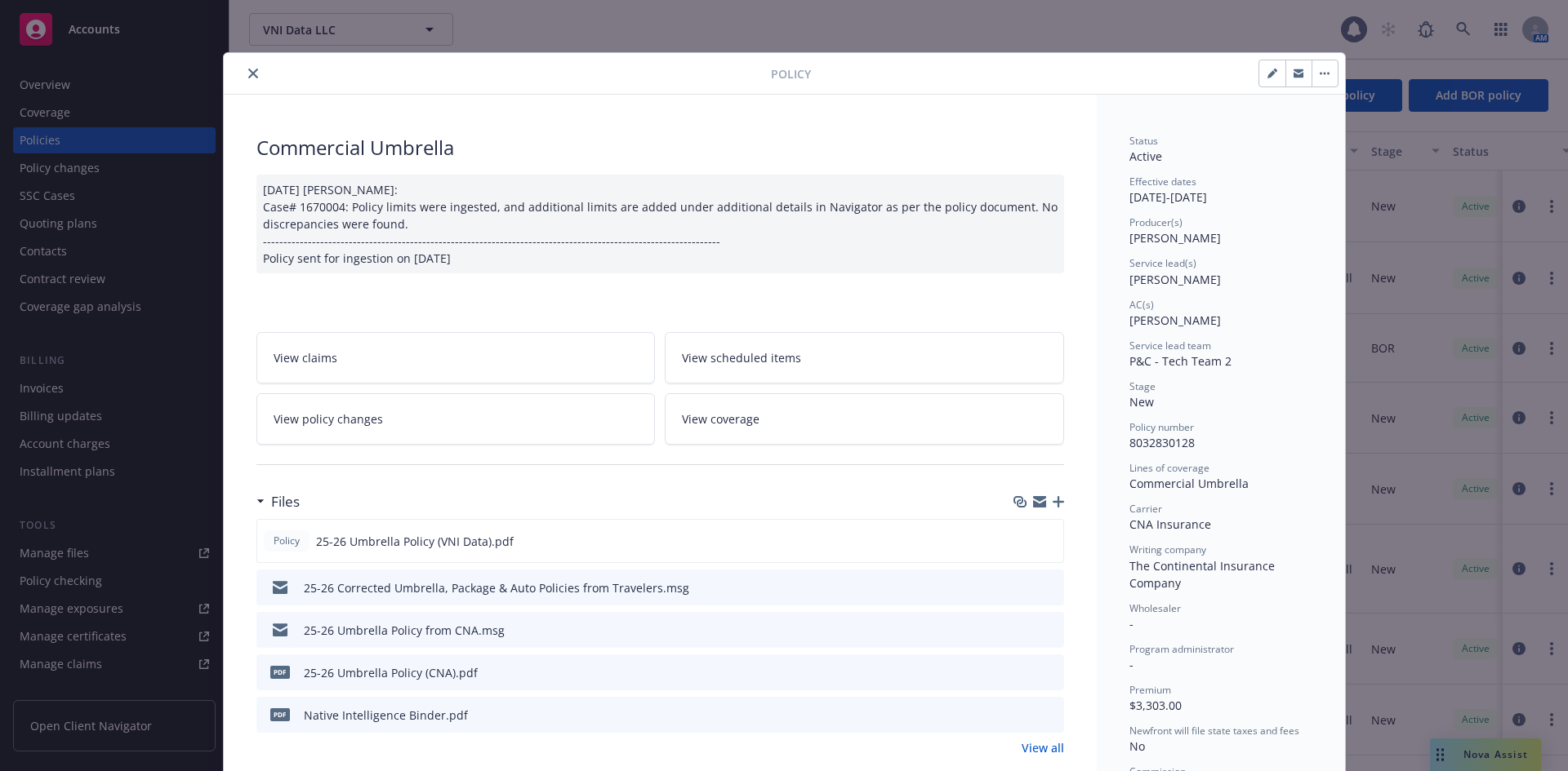
click at [243, 67] on button "close" at bounding box center [253, 73] width 19 height 19
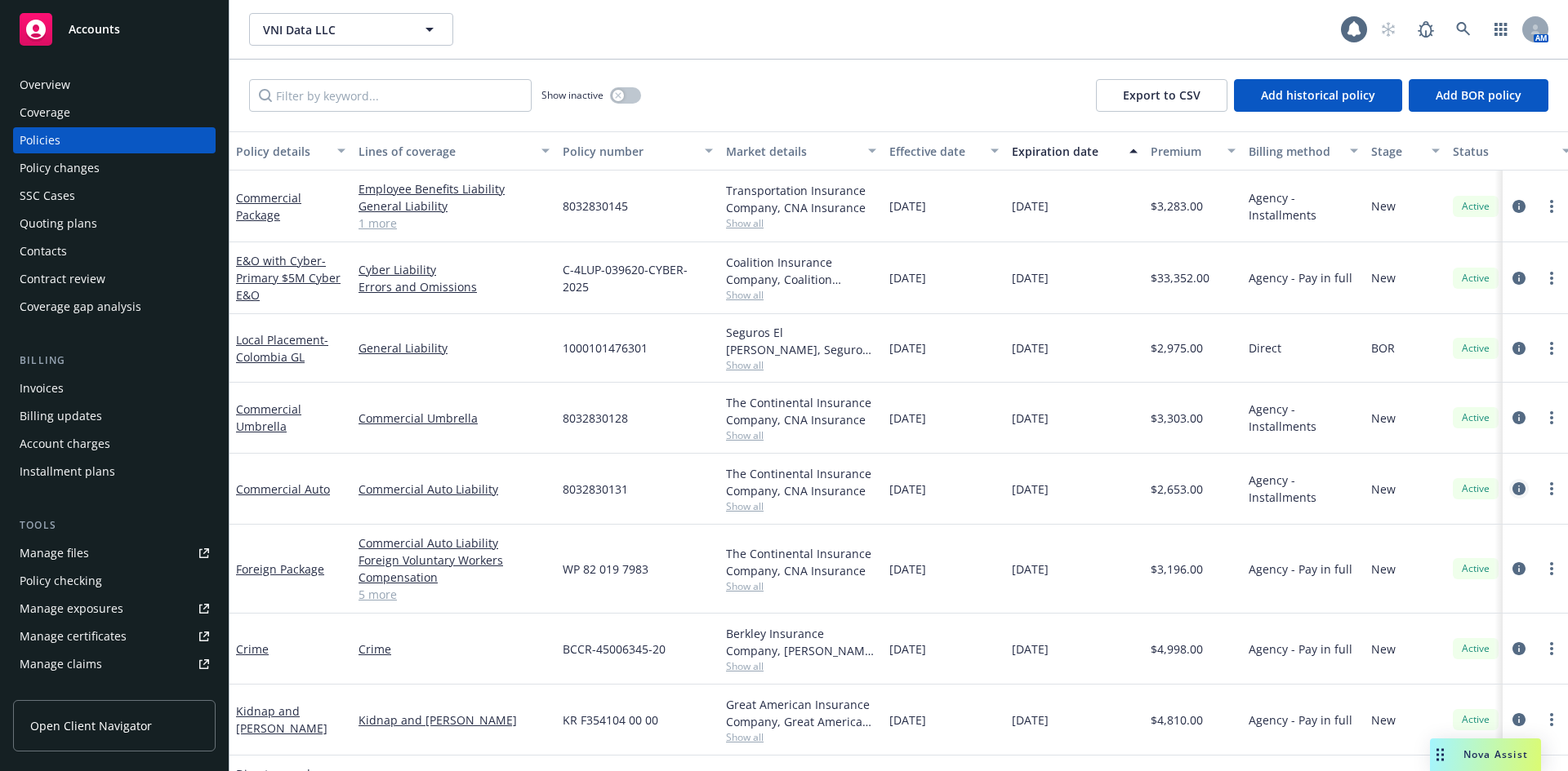
click at [1512, 488] on icon "circleInformation" at bounding box center [1519, 489] width 13 height 13
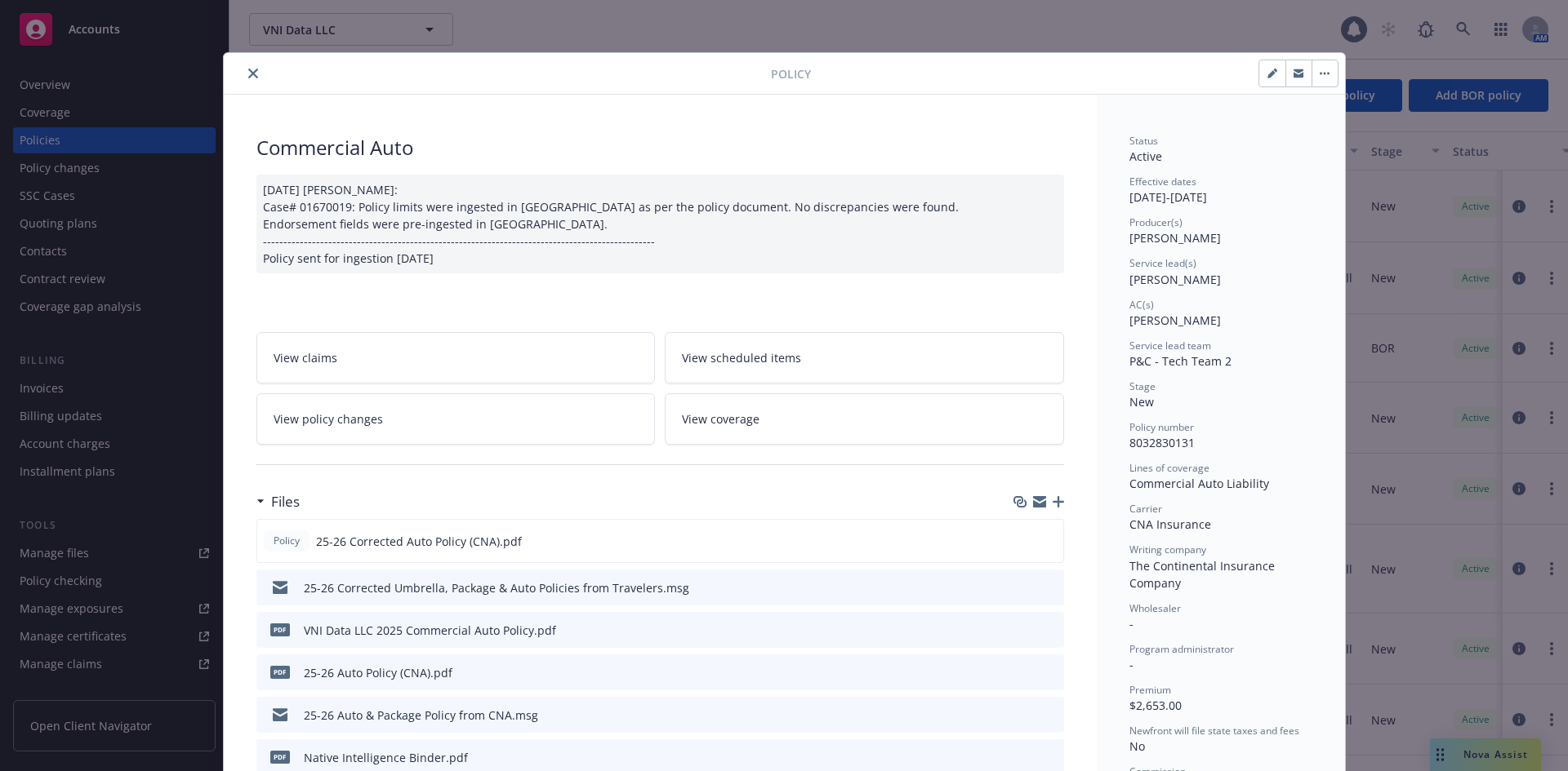
drag, startPoint x: 249, startPoint y: 72, endPoint x: 346, endPoint y: 186, distance: 149.7
click at [249, 72] on icon "close" at bounding box center [254, 74] width 10 height 10
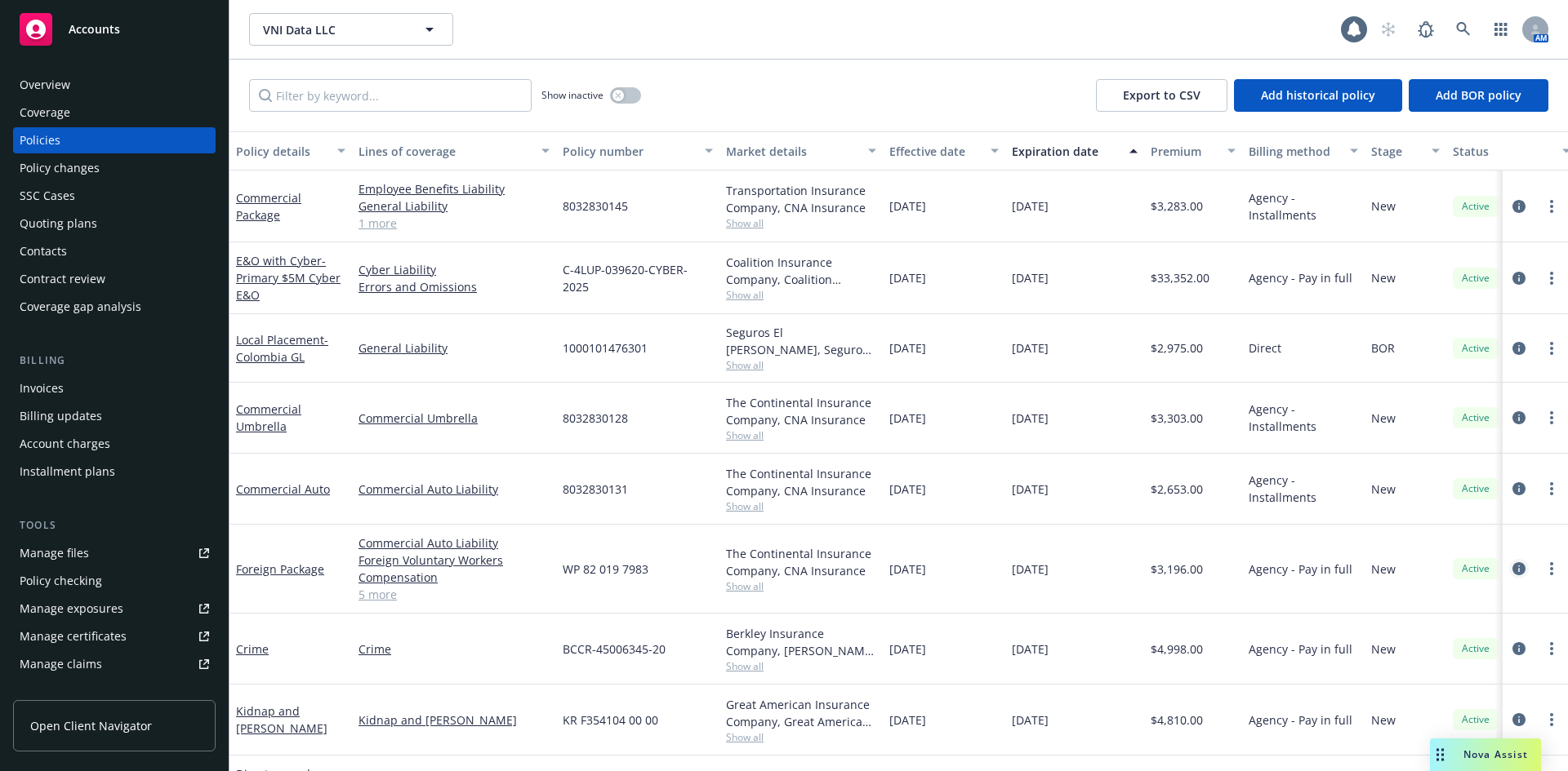
click at [1512, 566] on icon "circleInformation" at bounding box center [1519, 569] width 13 height 13
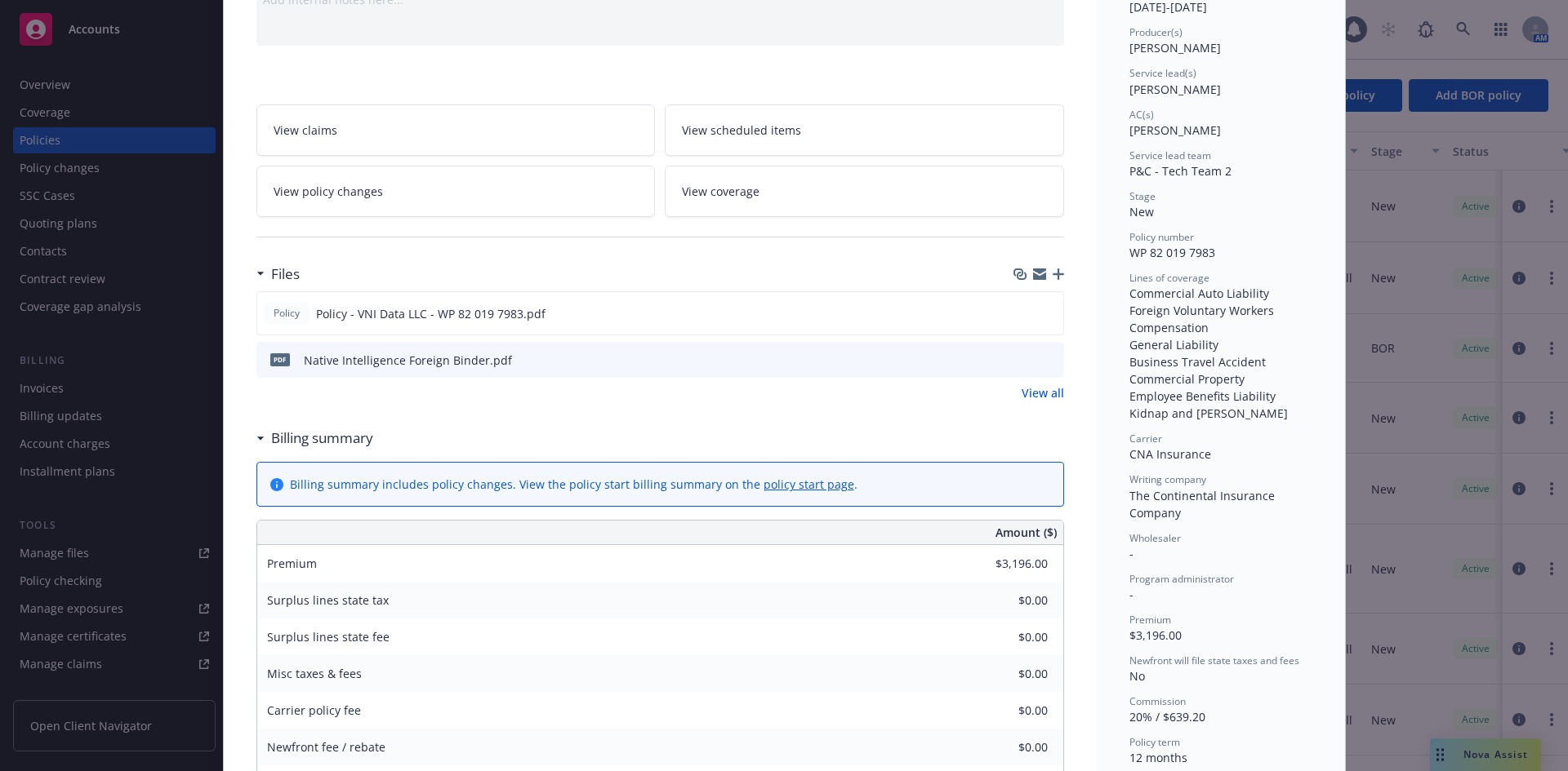
scroll to position [381, 0]
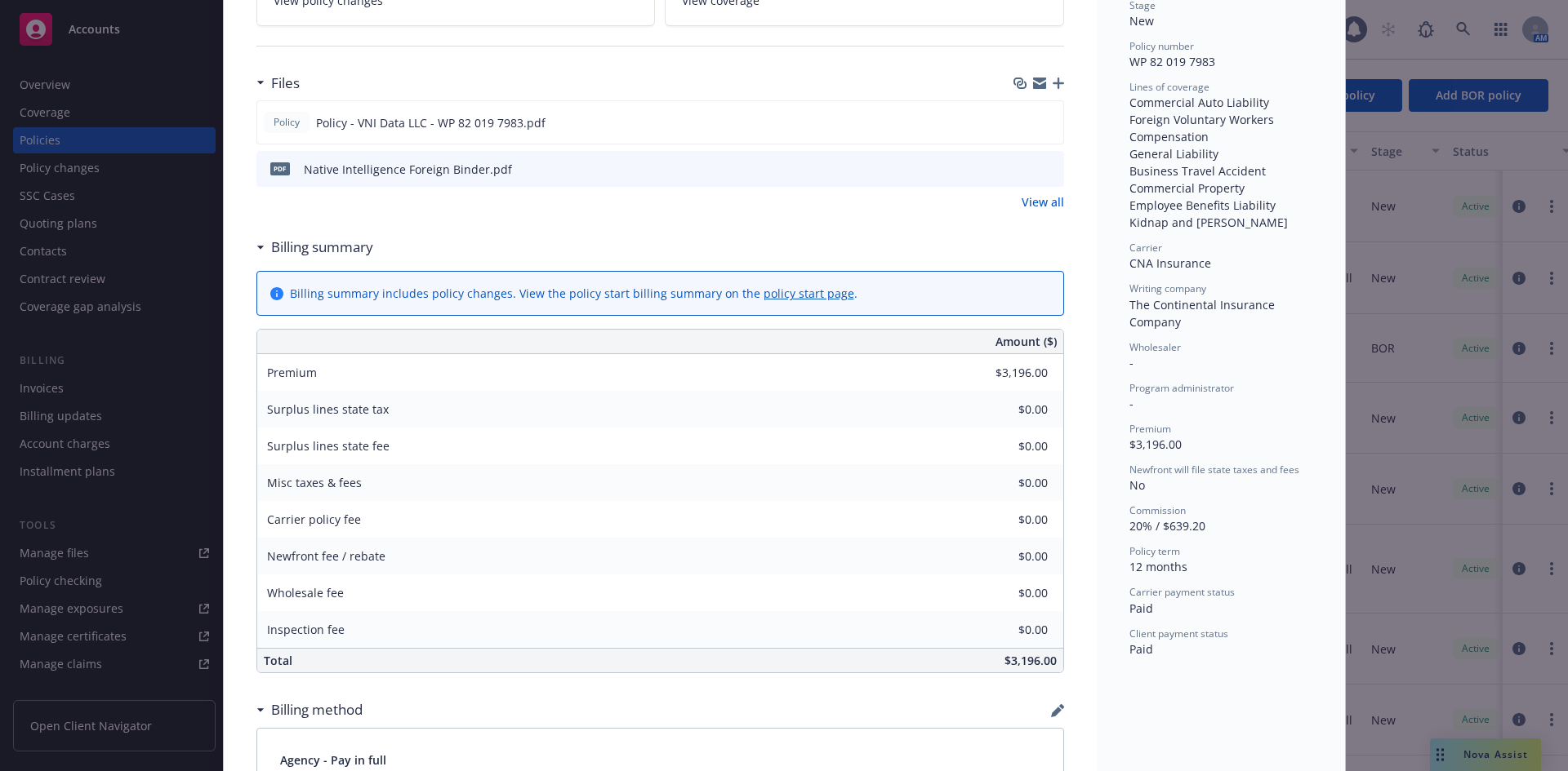
click at [1423, 227] on div "Policy Foreign Package Add internal notes here... View claims View scheduled it…" at bounding box center [784, 386] width 1568 height 771
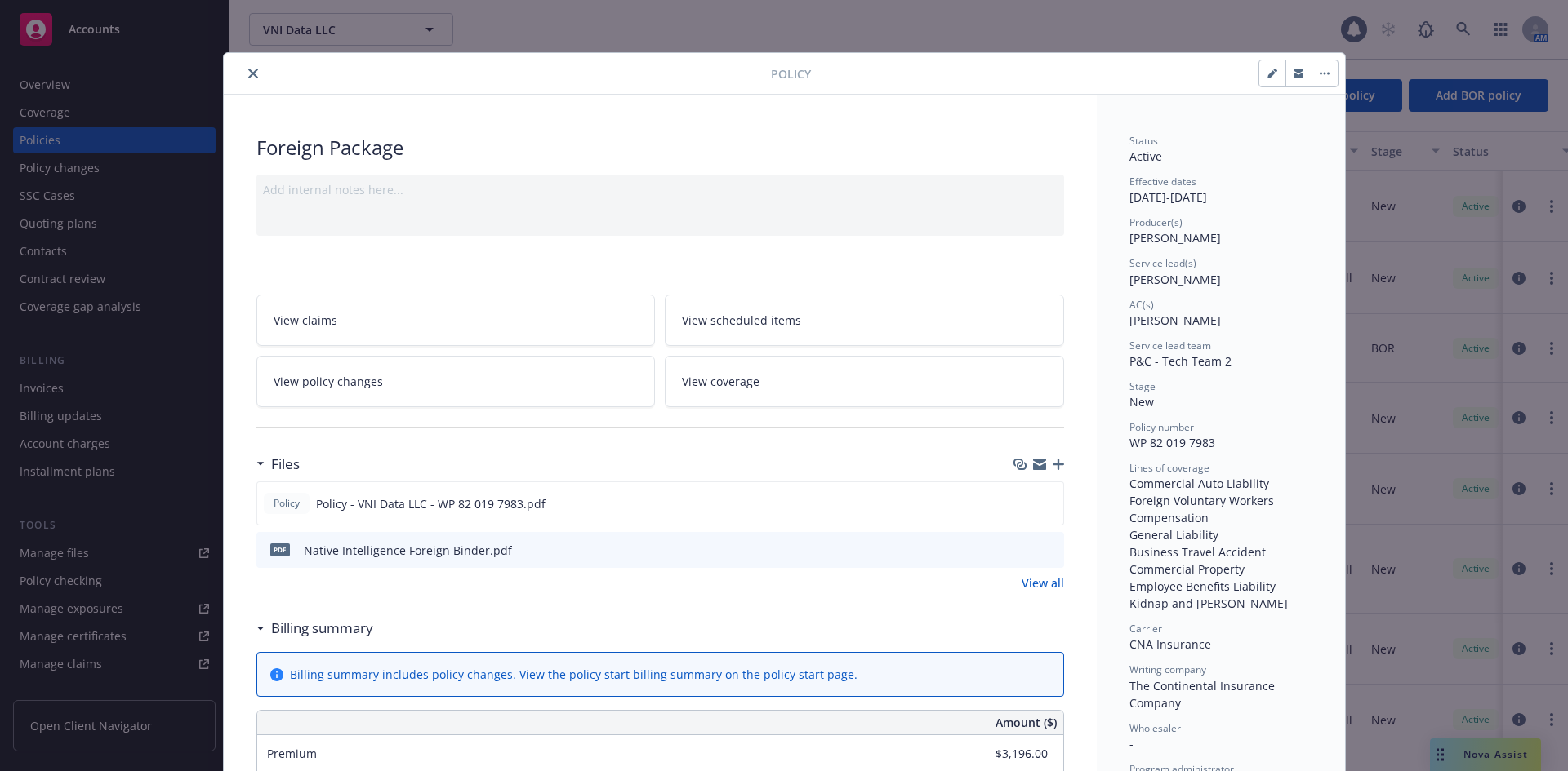
click at [243, 69] on button "close" at bounding box center [253, 73] width 19 height 19
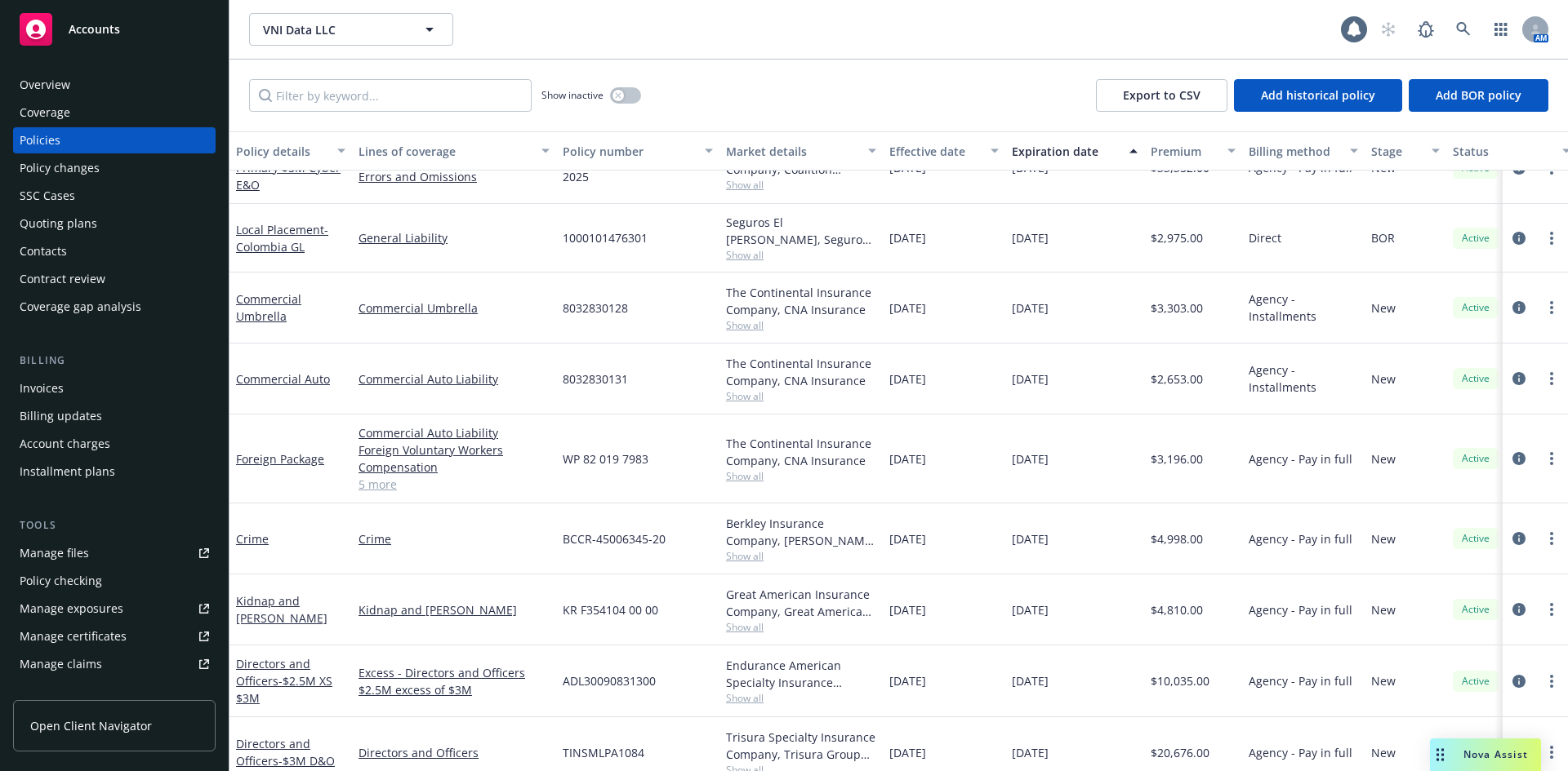
scroll to position [133, 0]
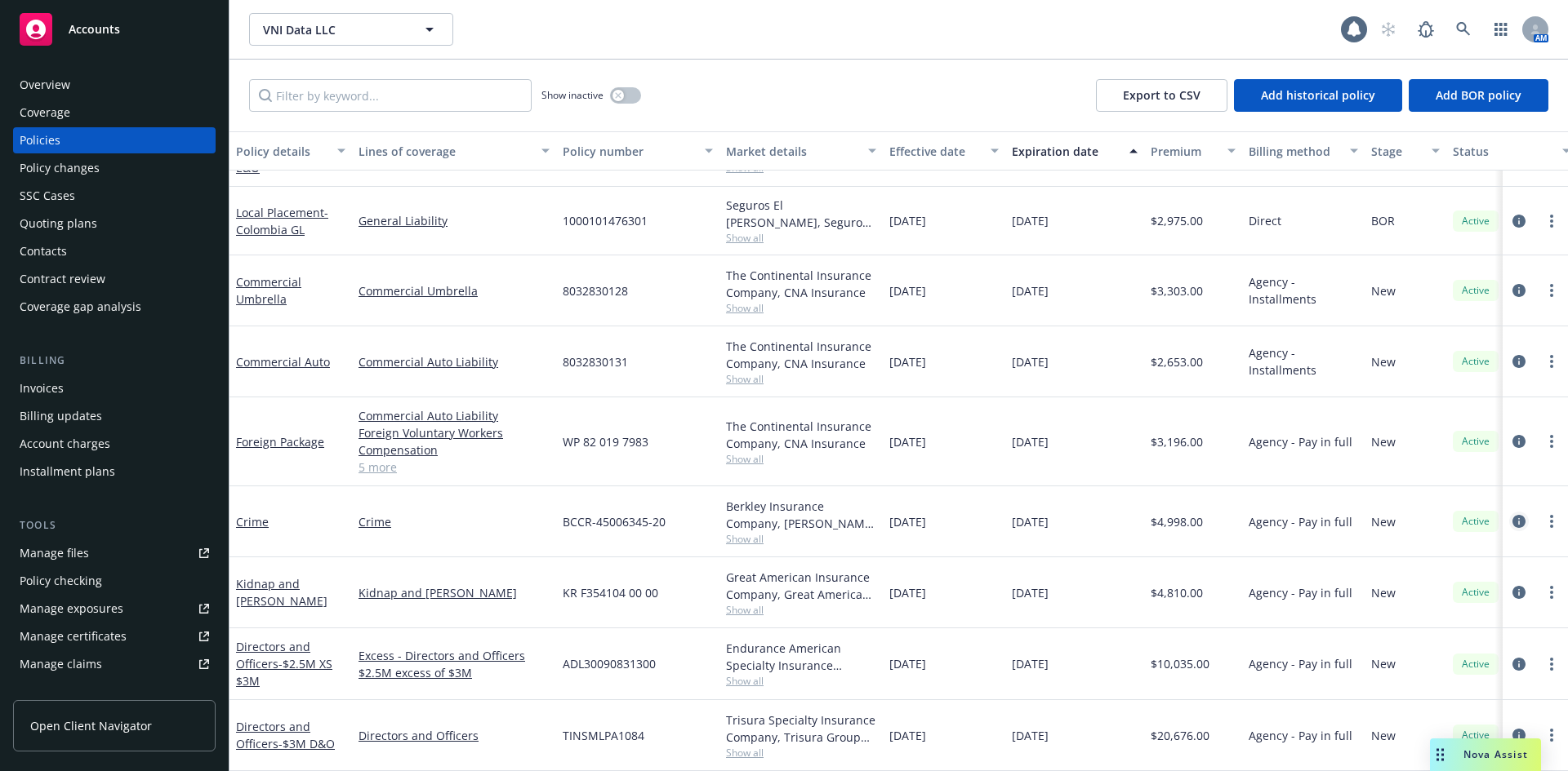
click at [1512, 515] on icon "circleInformation" at bounding box center [1519, 522] width 13 height 13
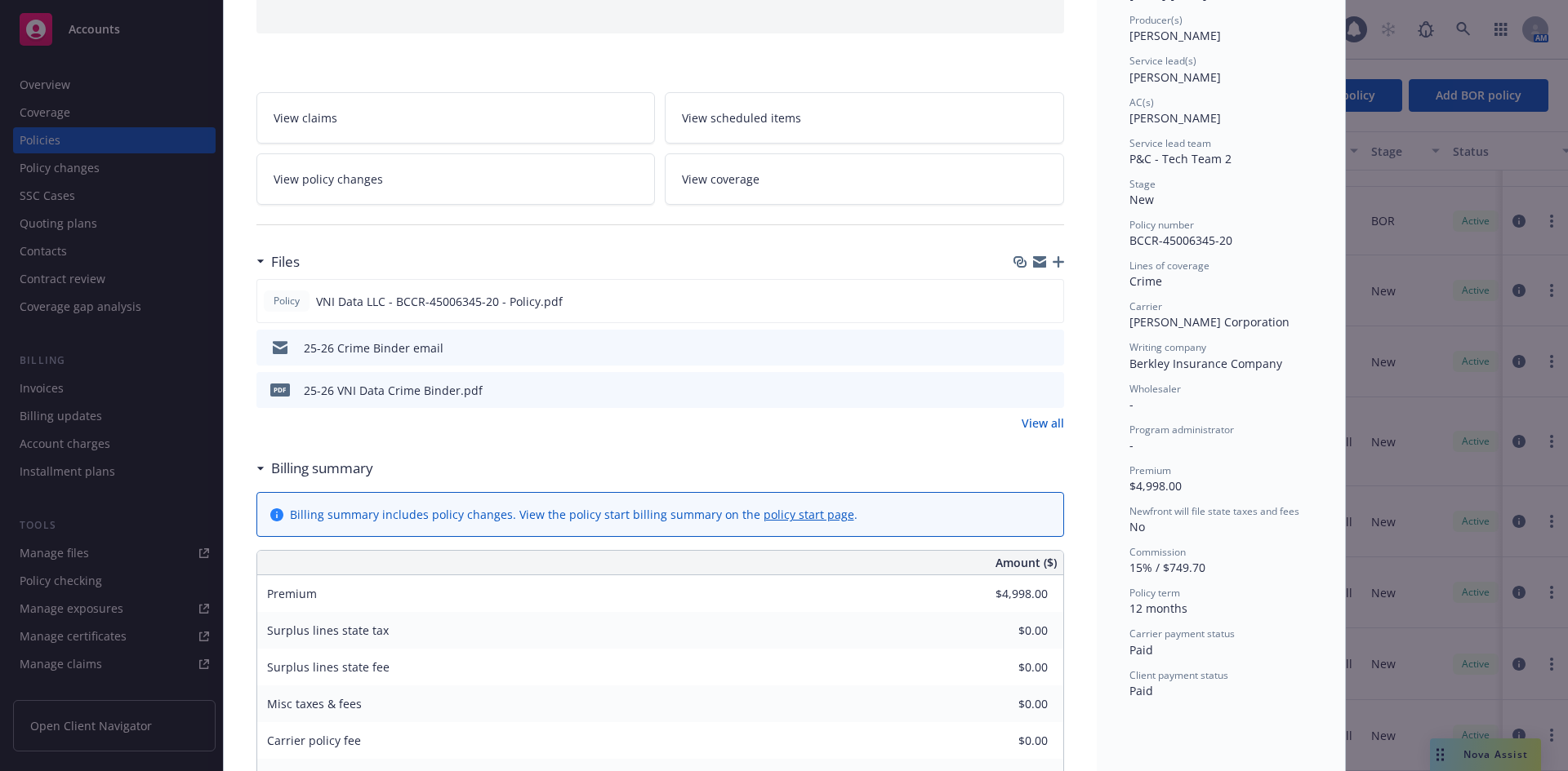
scroll to position [239, 0]
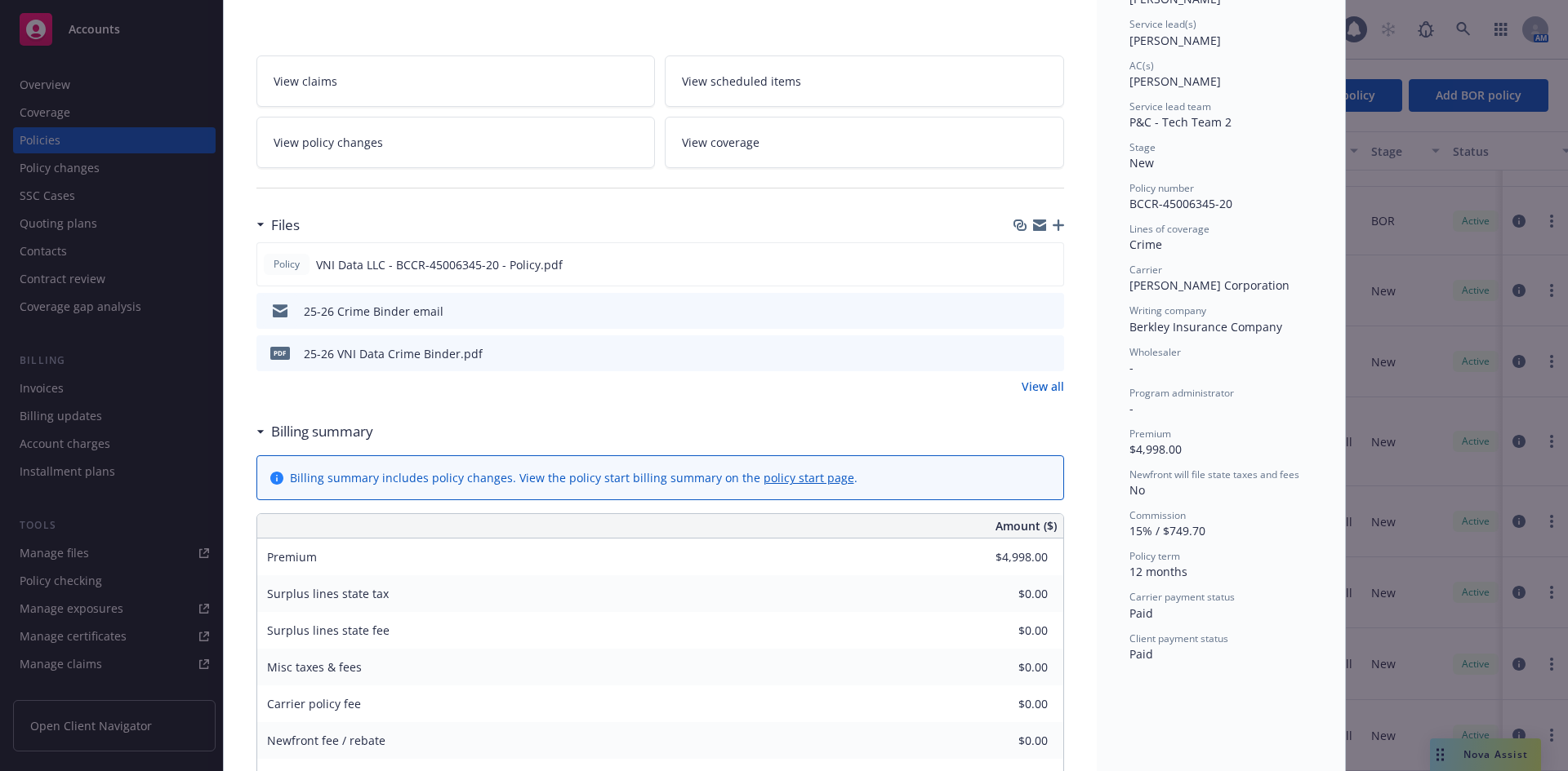
click at [1391, 365] on div "Policy Crime Add internal notes here... View claims View scheduled items View p…" at bounding box center [784, 386] width 1568 height 771
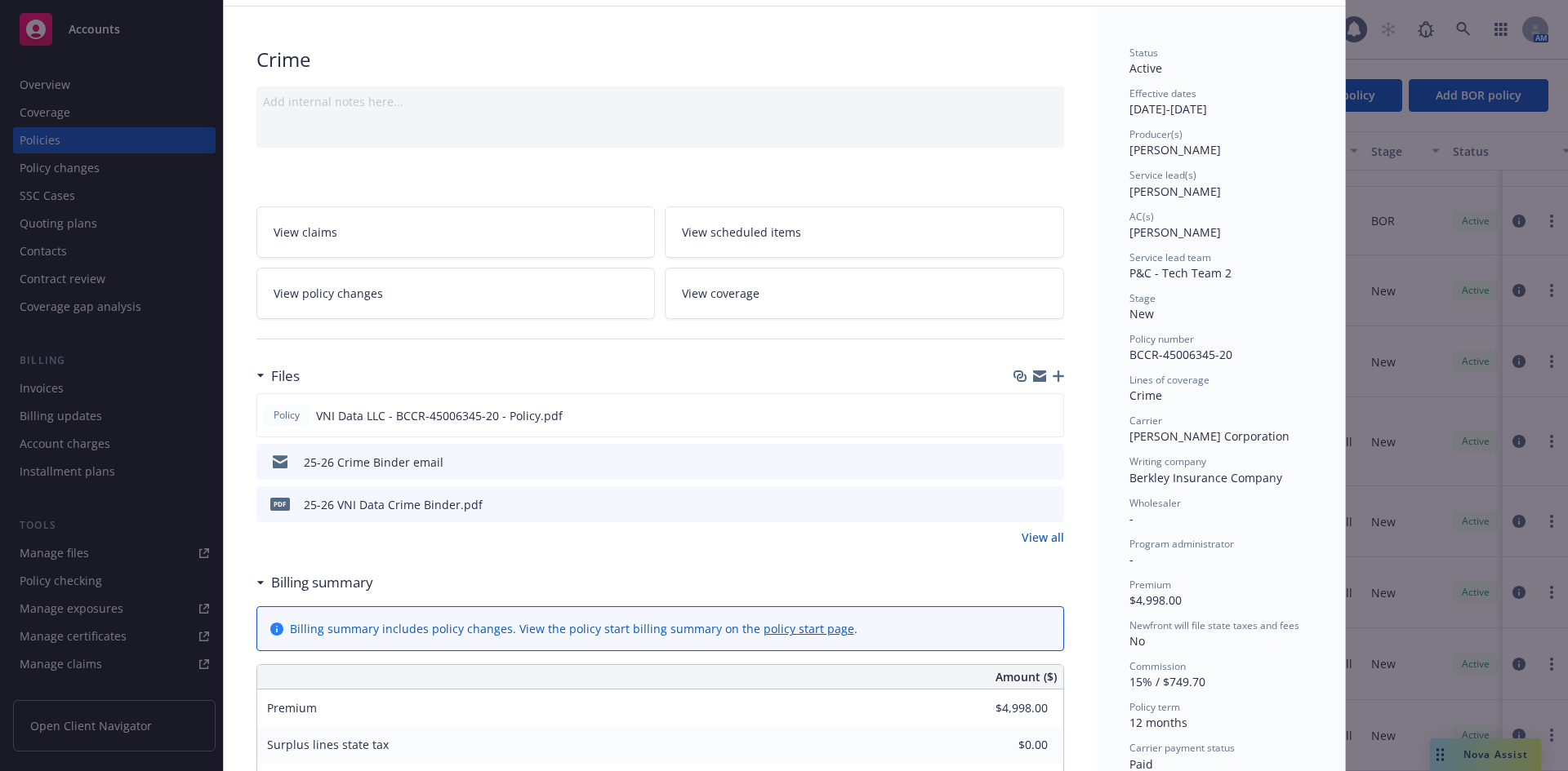
scroll to position [0, 0]
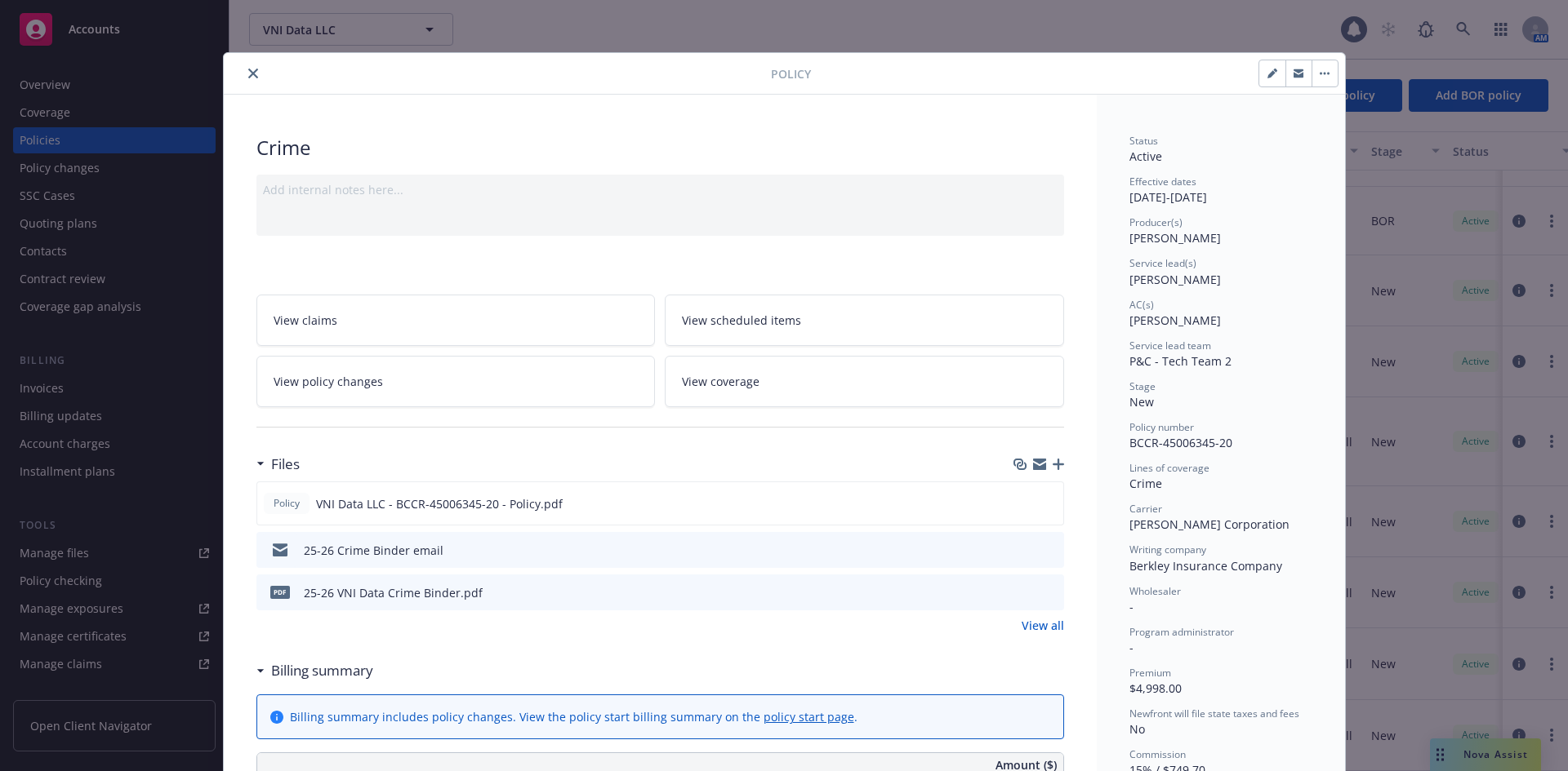
click at [249, 76] on icon "close" at bounding box center [254, 74] width 10 height 10
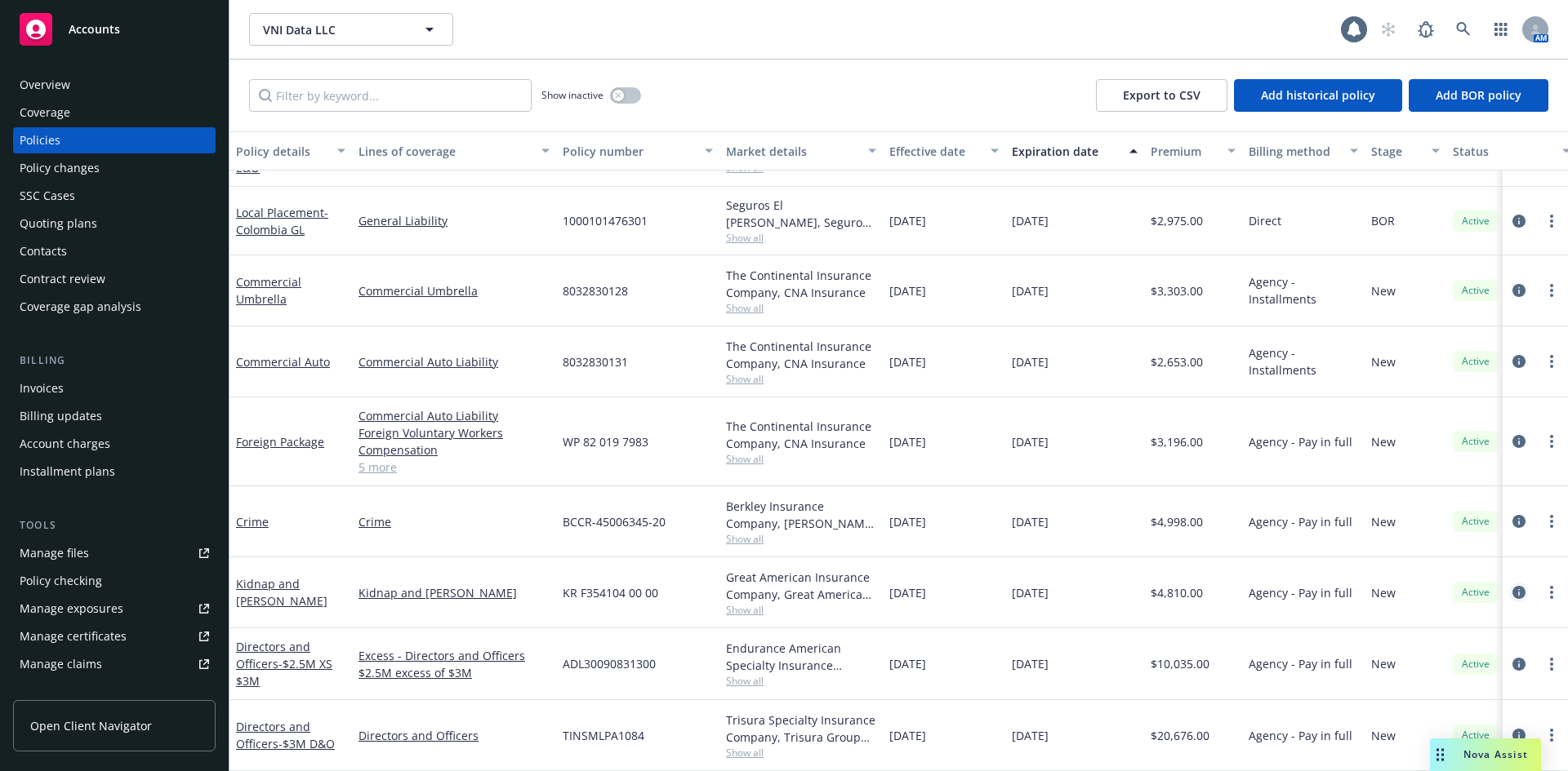
click at [1512, 586] on icon "circleInformation" at bounding box center [1519, 593] width 13 height 13
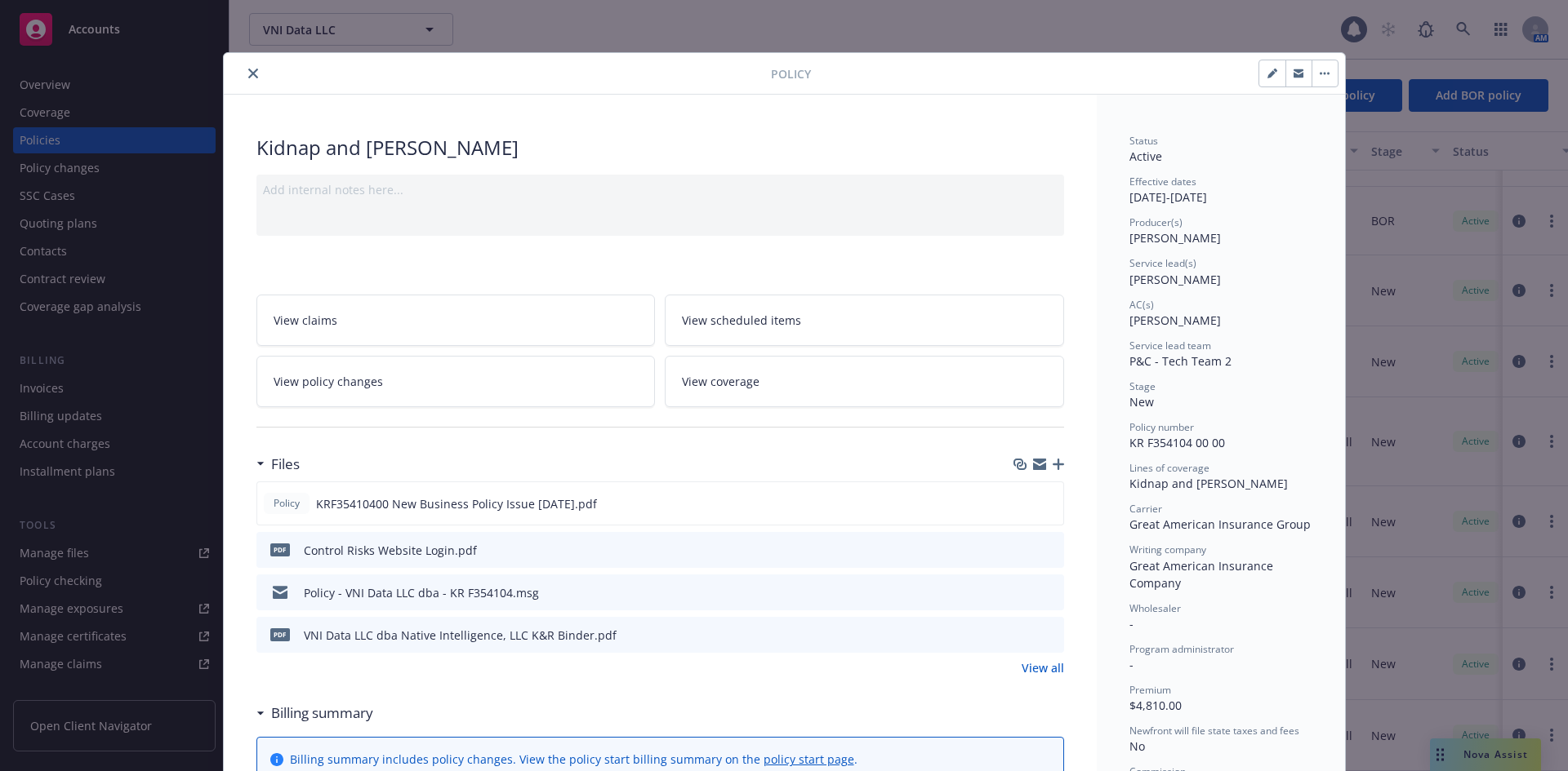
drag, startPoint x: 240, startPoint y: 69, endPoint x: 450, endPoint y: 196, distance: 245.4
click at [243, 69] on button "close" at bounding box center [253, 73] width 19 height 19
